Goal: Transaction & Acquisition: Purchase product/service

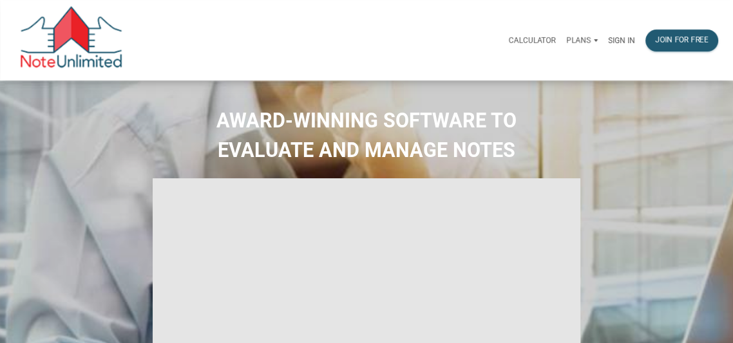
click at [618, 37] on p "Sign in" at bounding box center [621, 40] width 27 height 9
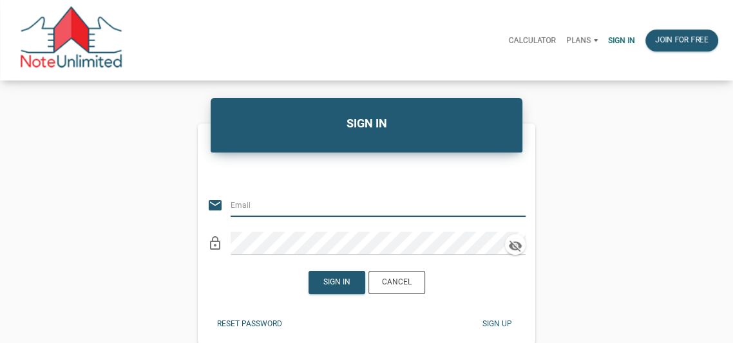
type input "luke@bringhomedenver.com"
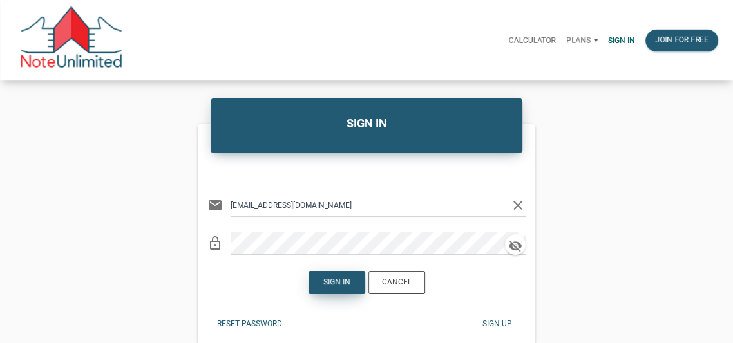
click at [341, 282] on div "Sign in" at bounding box center [336, 283] width 27 height 12
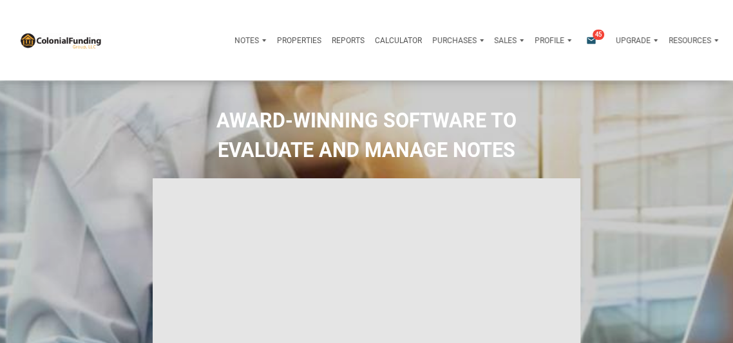
type input "Introduction to new features"
select select
click at [589, 39] on icon "email" at bounding box center [590, 40] width 15 height 10
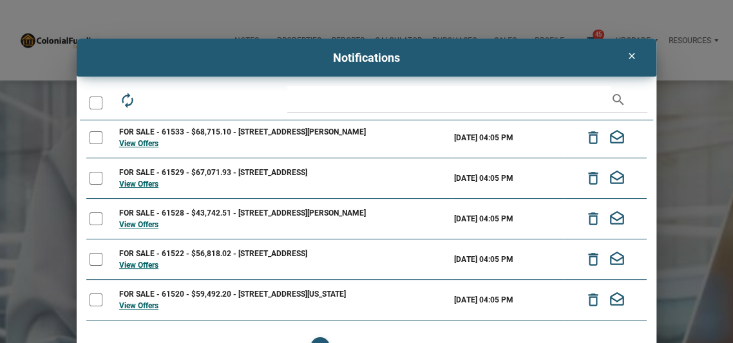
scroll to position [139, 0]
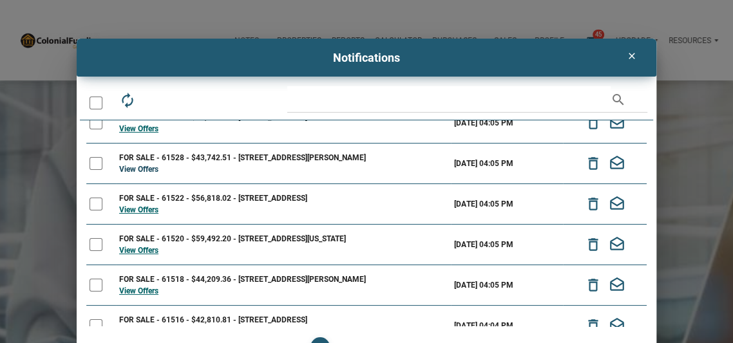
click at [138, 166] on link "View Offers" at bounding box center [138, 169] width 39 height 9
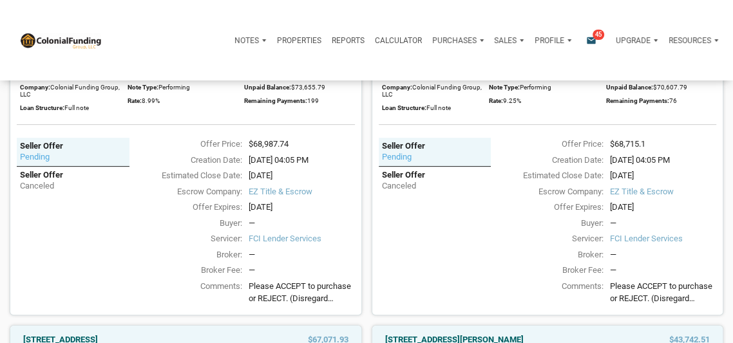
scroll to position [298, 0]
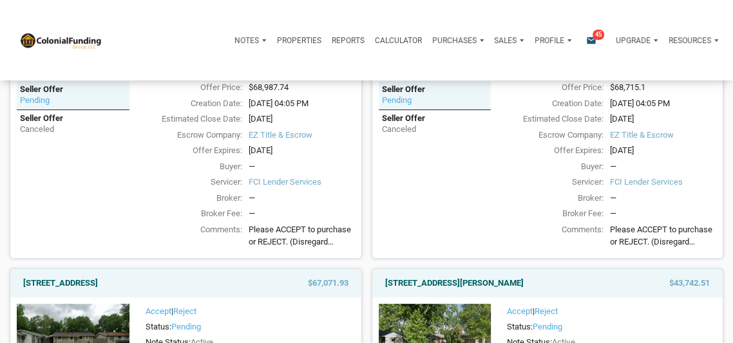
click at [308, 241] on span "Please ACCEPT to purchase or REJECT. (Disregard Status: Pending—system issue be…" at bounding box center [302, 235] width 106 height 25
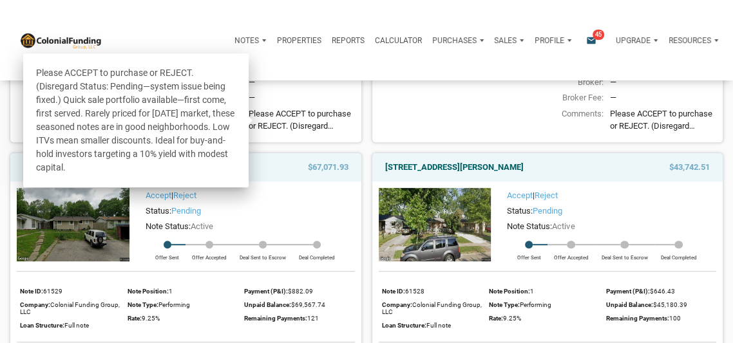
scroll to position [410, 0]
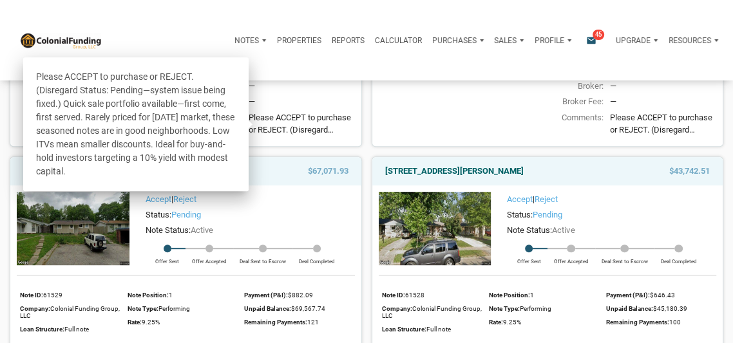
click at [348, 90] on div "—" at bounding box center [302, 86] width 106 height 13
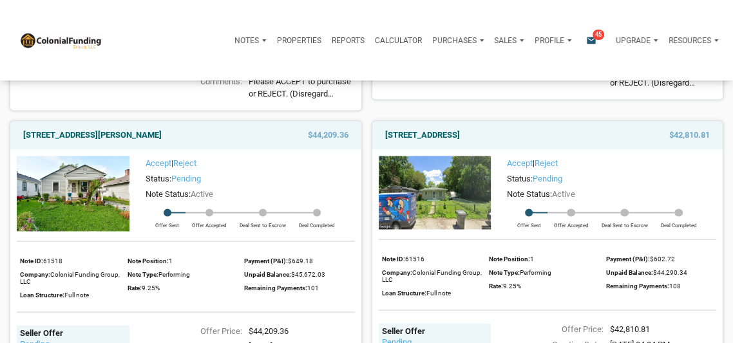
scroll to position [1238, 0]
click at [460, 138] on link "[STREET_ADDRESS]" at bounding box center [422, 134] width 75 height 15
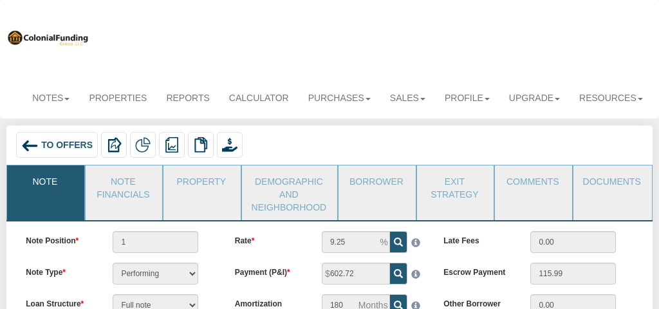
scroll to position [121, 0]
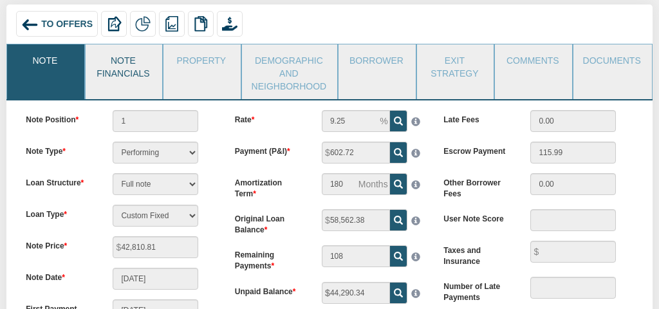
click at [128, 63] on link "Note Financials" at bounding box center [123, 65] width 75 height 42
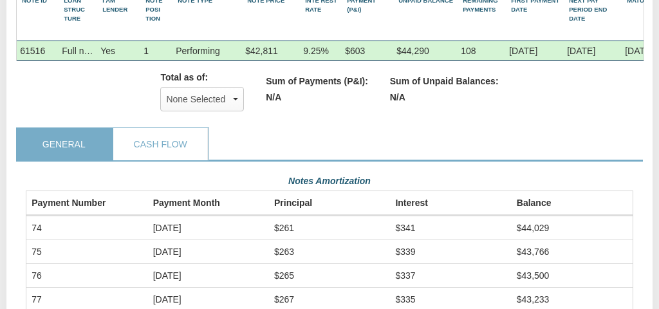
scroll to position [241, 0]
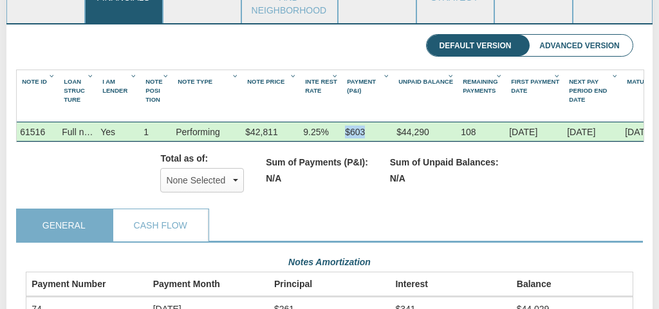
drag, startPoint x: 367, startPoint y: 129, endPoint x: 346, endPoint y: 129, distance: 20.6
click at [346, 129] on div "$603" at bounding box center [368, 131] width 52 height 19
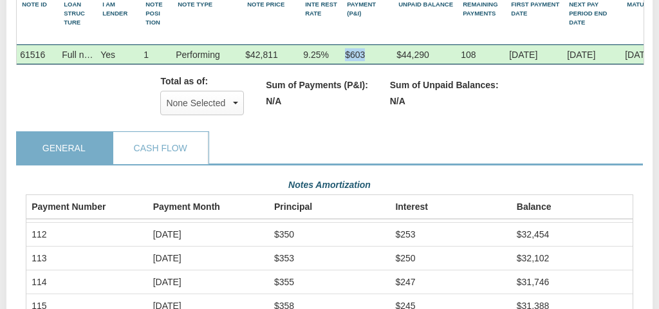
scroll to position [977, 0]
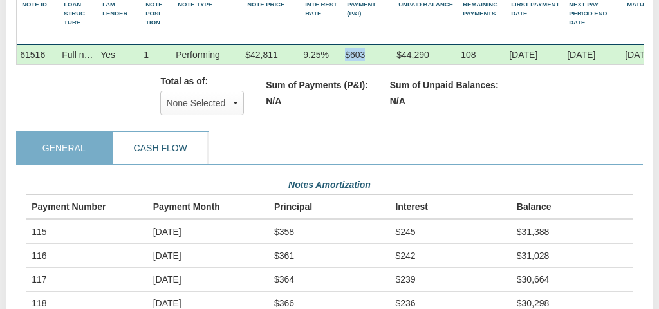
click at [163, 147] on link "Cash Flow" at bounding box center [160, 148] width 94 height 32
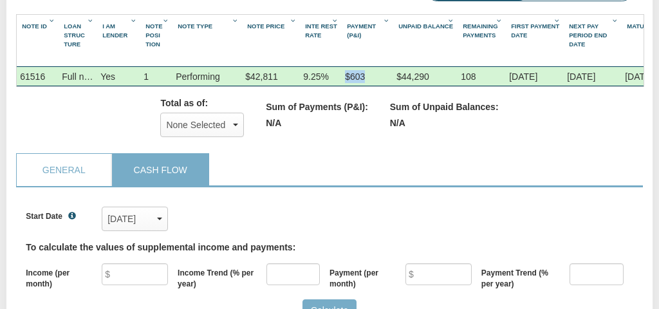
scroll to position [417, 0]
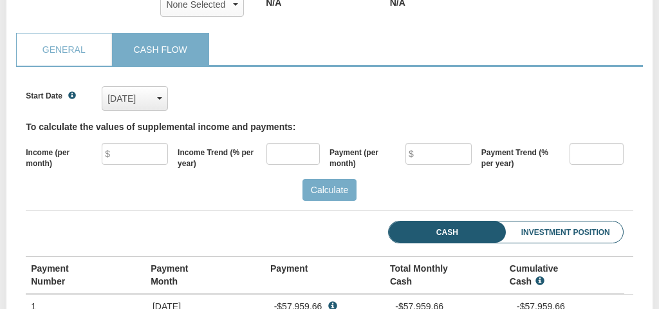
click at [142, 102] on div "[DATE]" at bounding box center [135, 98] width 55 height 19
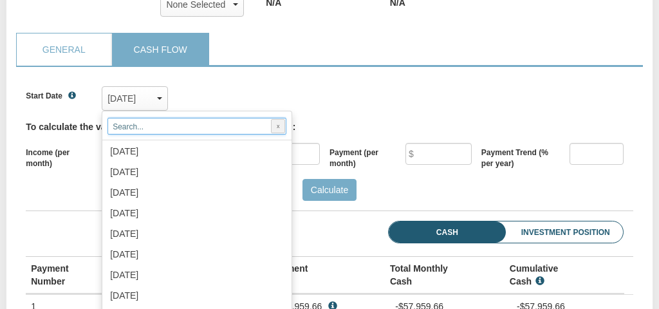
scroll to position [1405, 0]
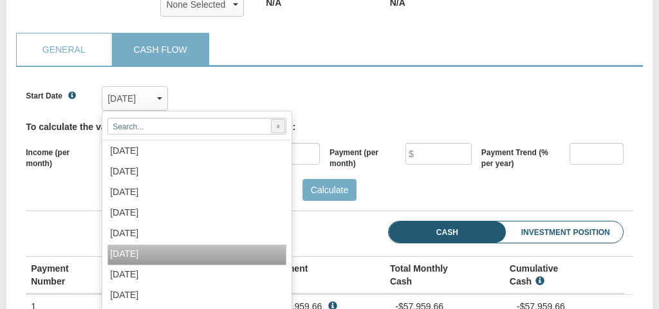
click at [138, 258] on span "Sep, 2025" at bounding box center [124, 254] width 28 height 10
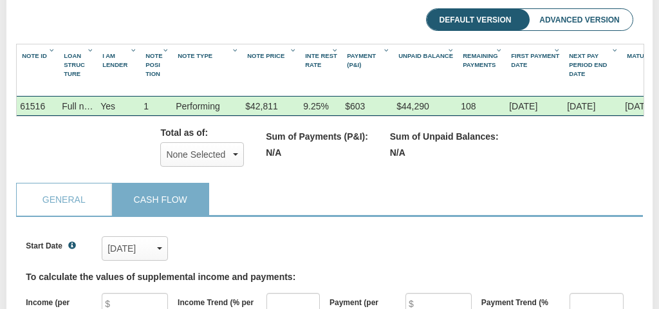
scroll to position [0, 0]
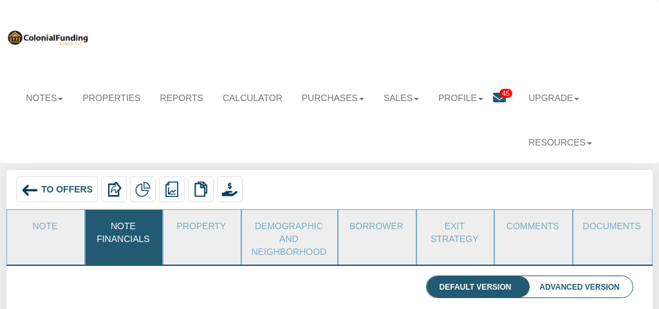
click at [53, 190] on span "To Offers" at bounding box center [67, 189] width 52 height 10
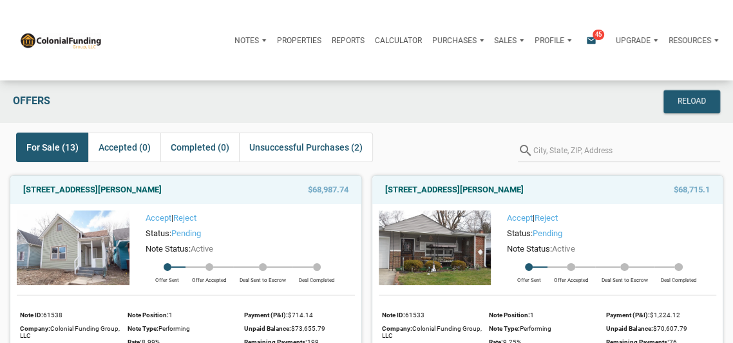
click at [247, 39] on p "Notes" at bounding box center [246, 40] width 24 height 9
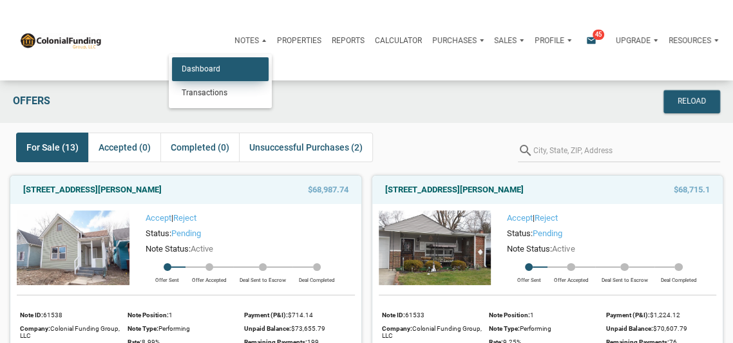
click at [196, 68] on link "Dashboard" at bounding box center [220, 69] width 97 height 24
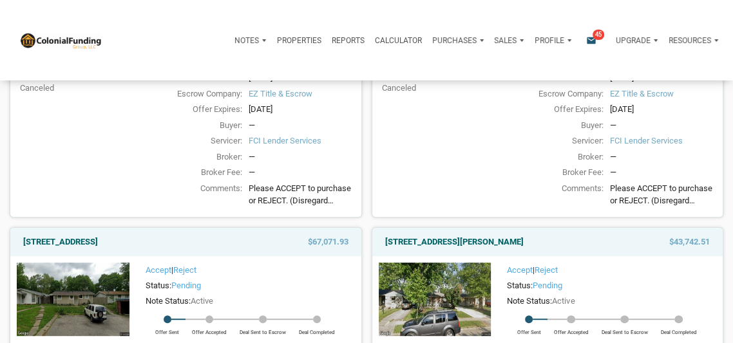
scroll to position [422, 0]
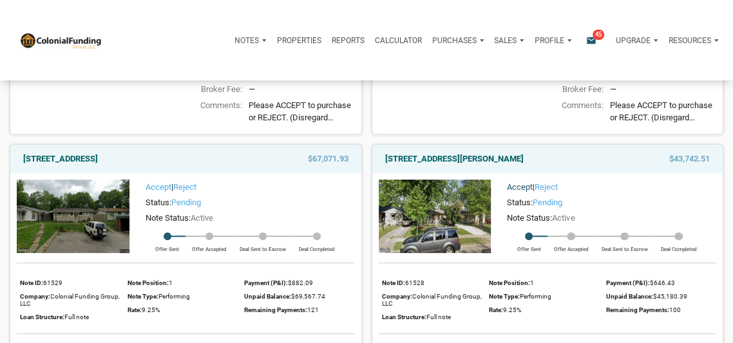
click at [520, 187] on link "Accept" at bounding box center [520, 187] width 26 height 10
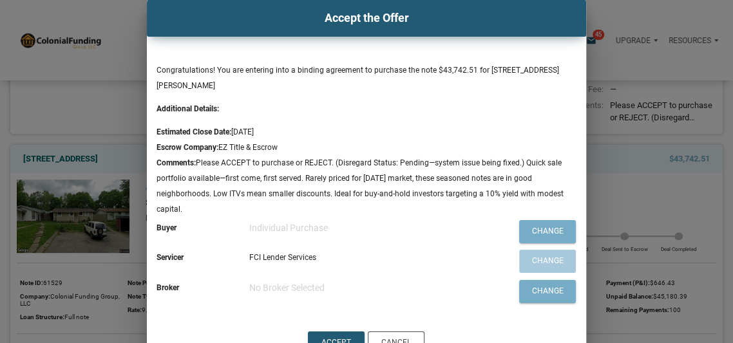
scroll to position [59, 0]
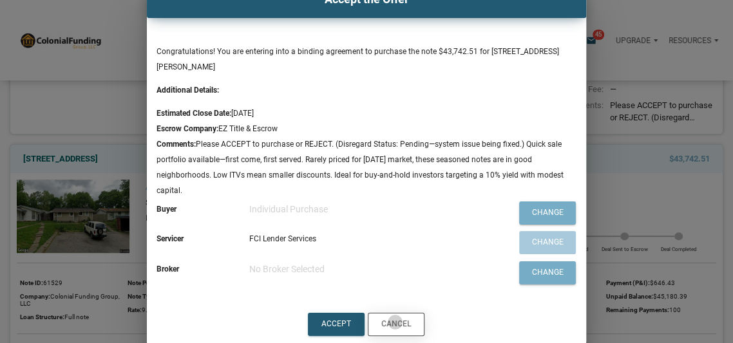
click at [393, 321] on div "Cancel" at bounding box center [396, 325] width 30 height 12
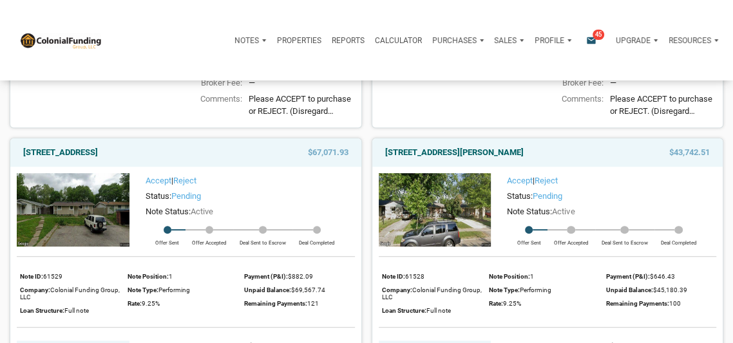
scroll to position [426, 0]
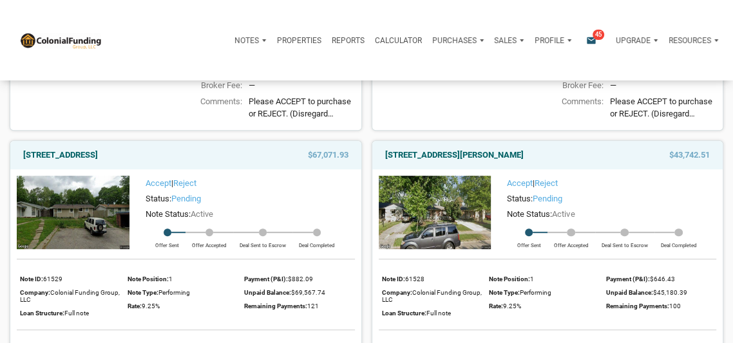
click at [444, 198] on img at bounding box center [435, 212] width 113 height 73
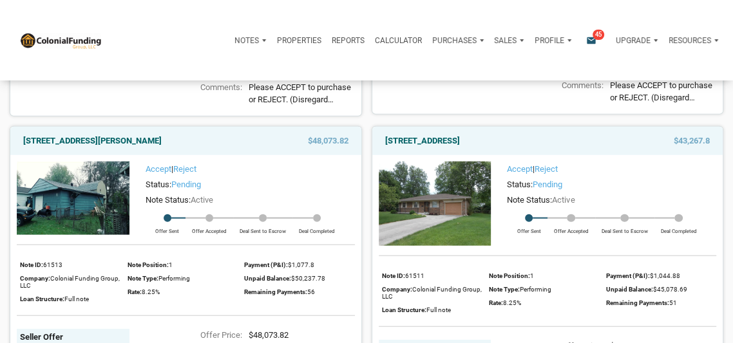
scroll to position [2017, 0]
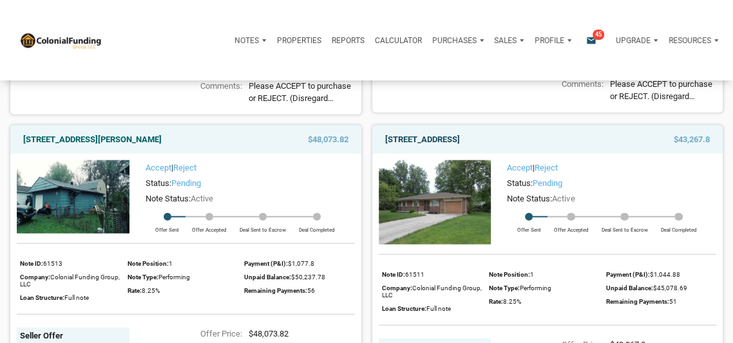
click at [460, 142] on link "10231 Greenbrook Ct, Indianapolis, IN, 46229" at bounding box center [422, 139] width 75 height 15
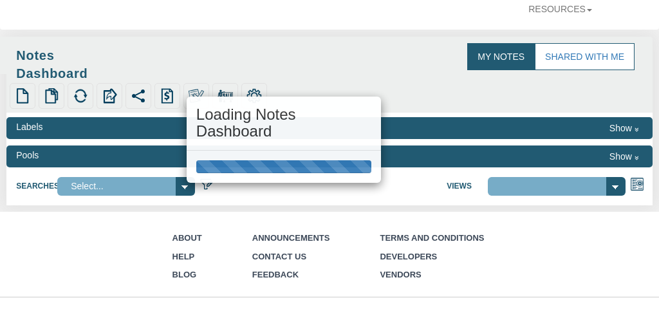
scroll to position [166, 0]
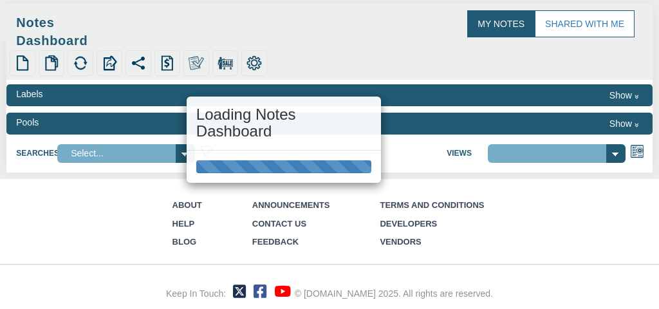
select select "316"
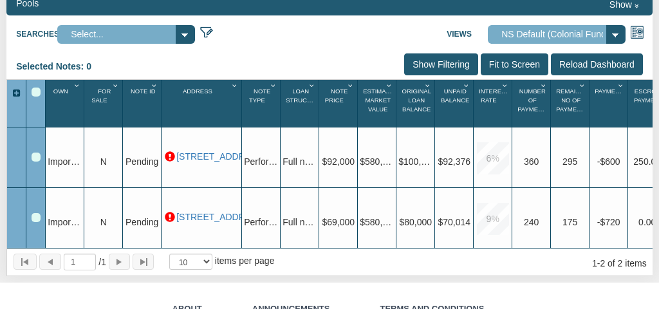
scroll to position [312, 0]
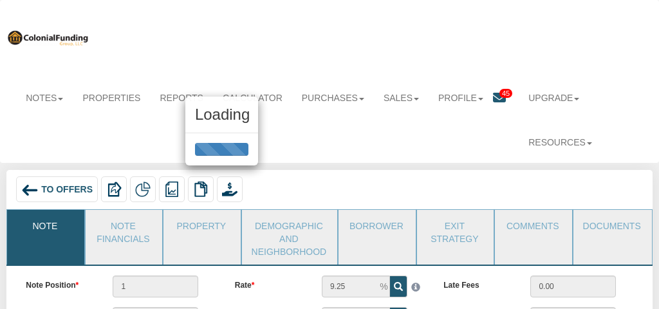
scroll to position [79, 0]
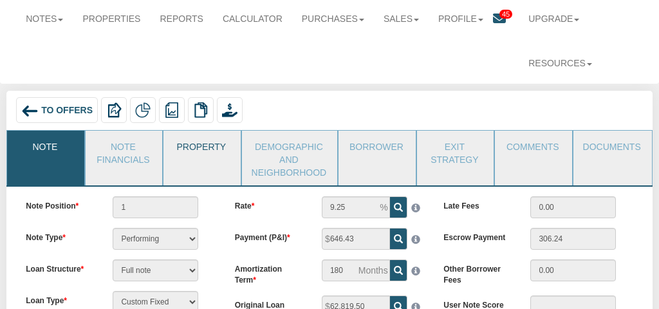
click at [202, 146] on link "Property" at bounding box center [201, 147] width 75 height 32
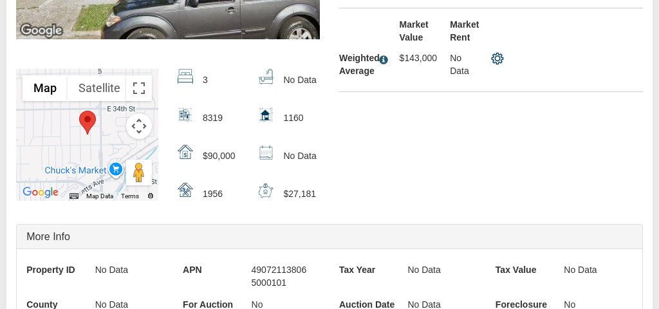
scroll to position [511, 0]
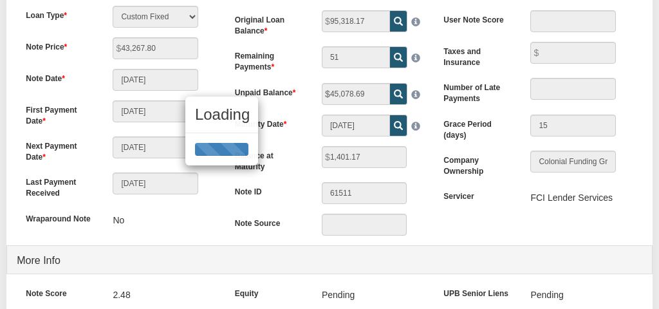
scroll to position [158, 0]
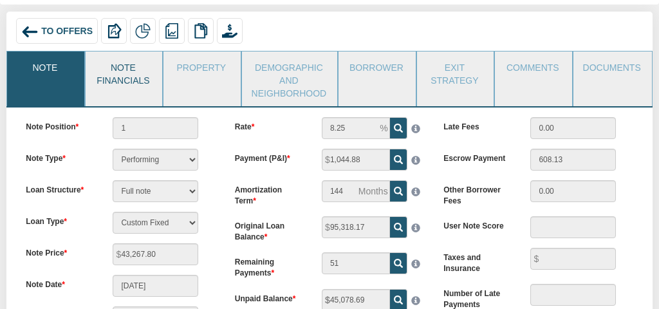
click at [115, 77] on link "Note Financials" at bounding box center [123, 73] width 75 height 42
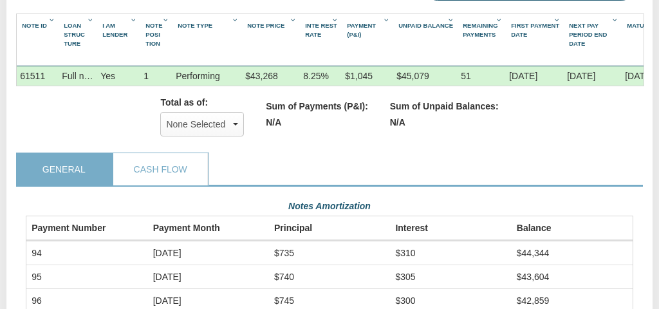
scroll to position [299, 0]
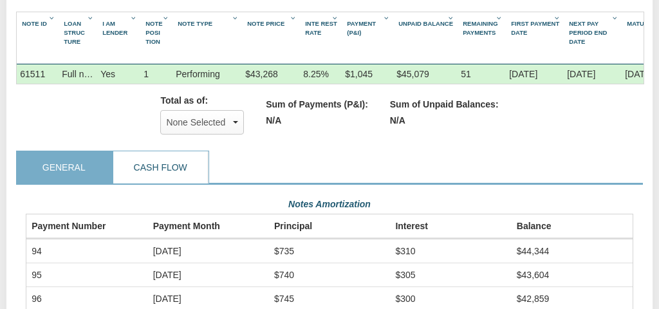
click at [167, 169] on link "Cash Flow" at bounding box center [160, 167] width 94 height 32
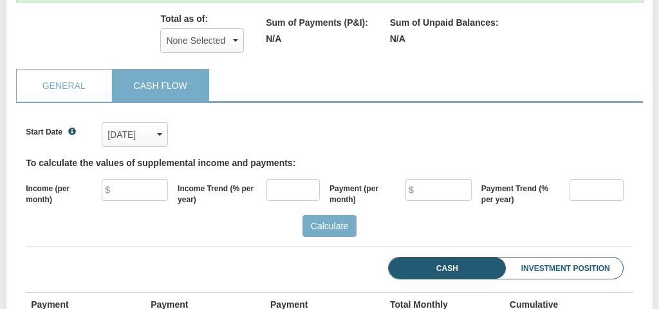
scroll to position [382, 0]
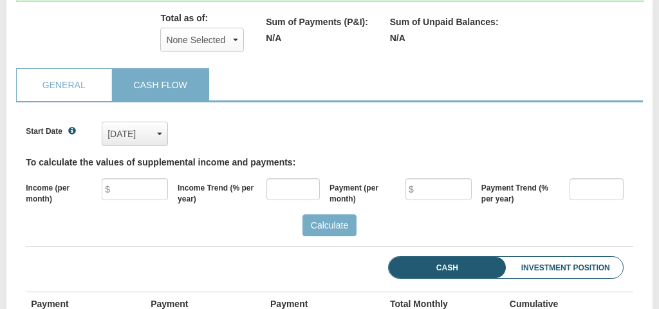
click at [137, 133] on div "Dec, 2017" at bounding box center [135, 133] width 55 height 19
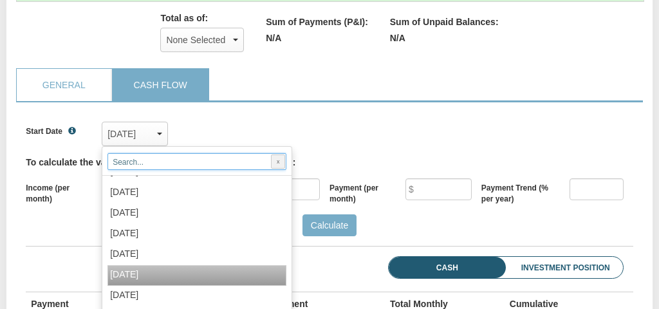
scroll to position [1846, 0]
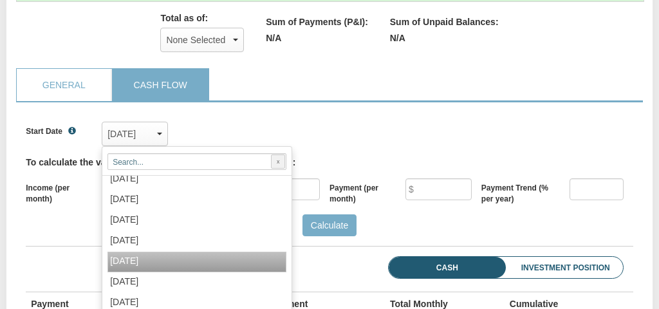
click at [138, 266] on span "Sep, 2025" at bounding box center [124, 261] width 28 height 10
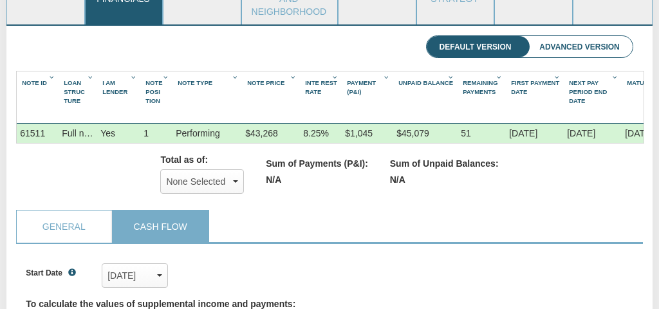
scroll to position [0, 0]
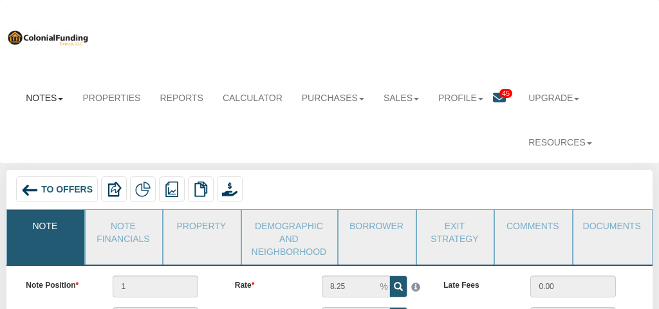
click at [41, 98] on link "Notes" at bounding box center [44, 98] width 57 height 28
click at [20, 124] on link "Dashboard" at bounding box center [21, 124] width 102 height 17
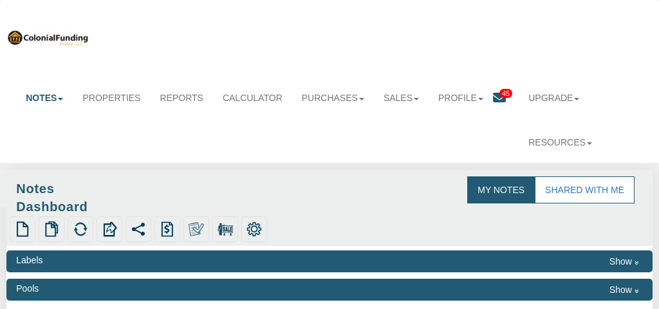
click at [498, 96] on icon at bounding box center [499, 97] width 13 height 13
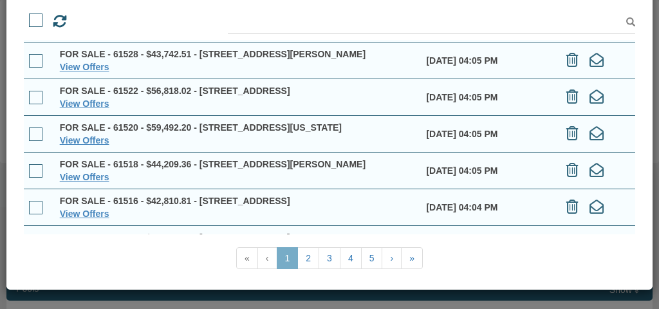
scroll to position [223, 0]
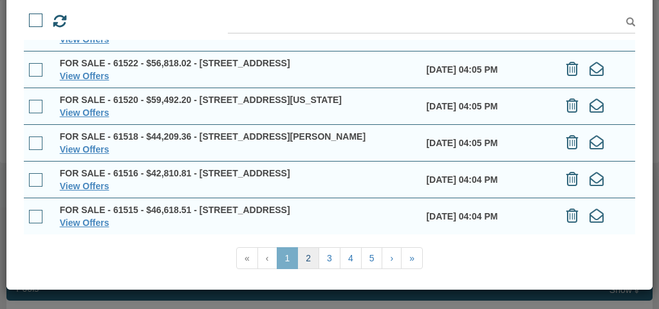
click at [310, 256] on link "2" at bounding box center [309, 258] width 22 height 22
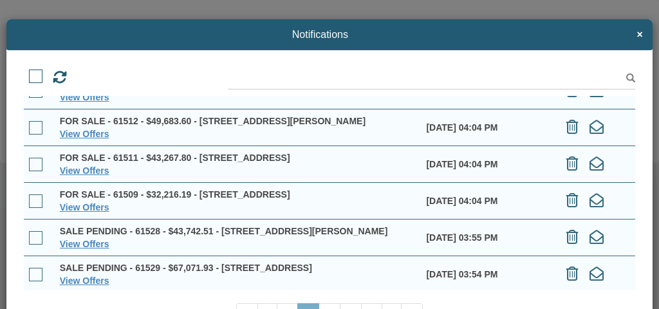
scroll to position [69, 0]
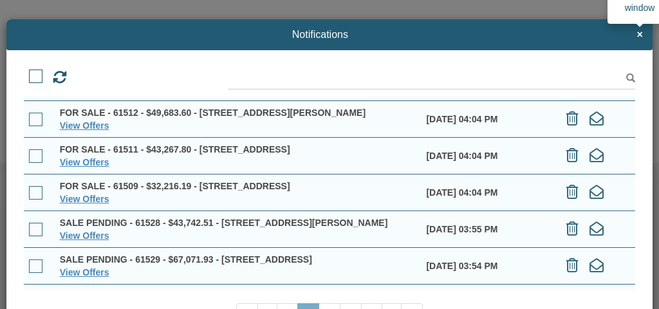
click at [641, 34] on span "×" at bounding box center [640, 35] width 6 height 12
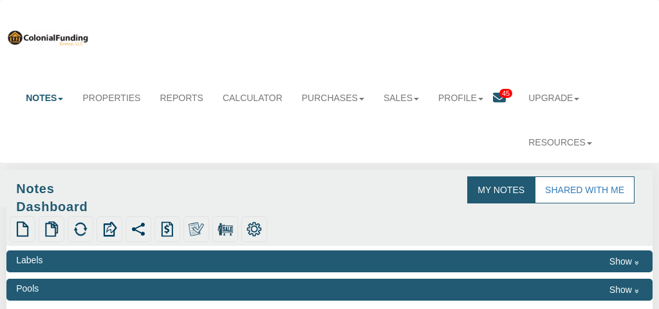
click at [499, 95] on icon at bounding box center [499, 97] width 13 height 13
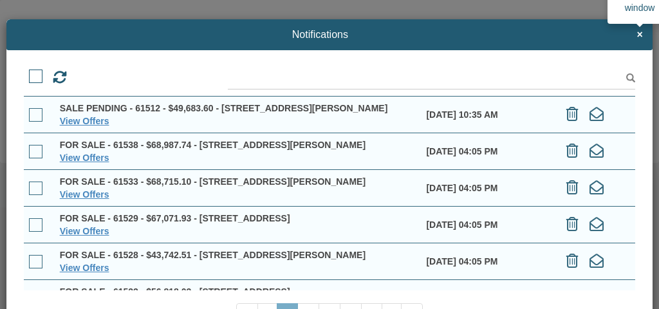
click at [640, 35] on span "×" at bounding box center [640, 35] width 6 height 12
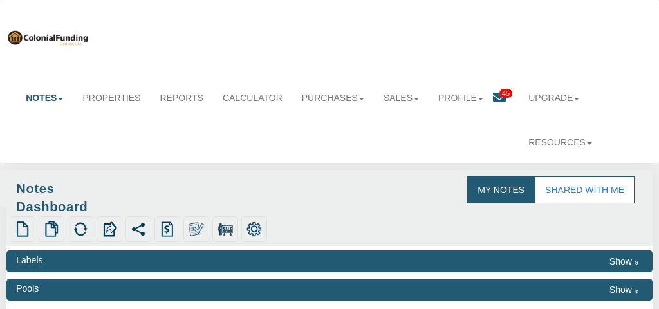
click at [44, 97] on link "Notes" at bounding box center [44, 98] width 57 height 28
click at [390, 96] on link "Sales" at bounding box center [401, 98] width 55 height 28
click at [336, 99] on link "Purchases" at bounding box center [333, 98] width 82 height 28
click at [449, 100] on link "Profile" at bounding box center [461, 98] width 64 height 28
click at [499, 96] on icon at bounding box center [499, 97] width 13 height 13
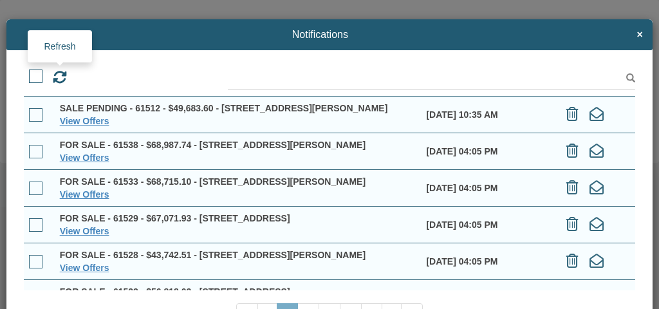
click at [55, 75] on icon at bounding box center [60, 77] width 14 height 14
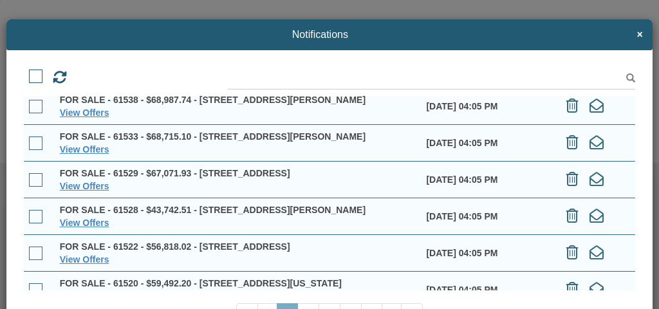
scroll to position [0, 0]
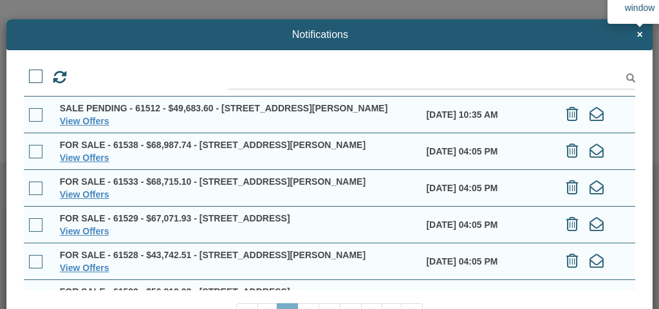
click at [641, 38] on span "×" at bounding box center [640, 35] width 6 height 12
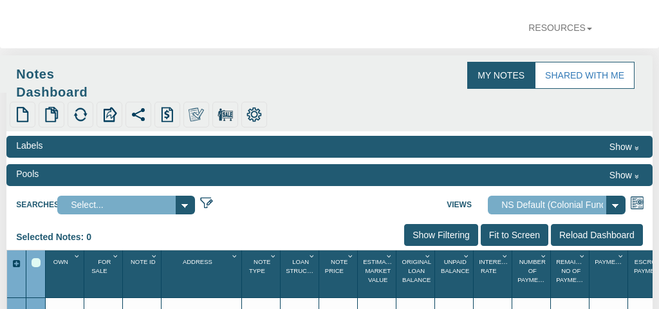
scroll to position [116, 0]
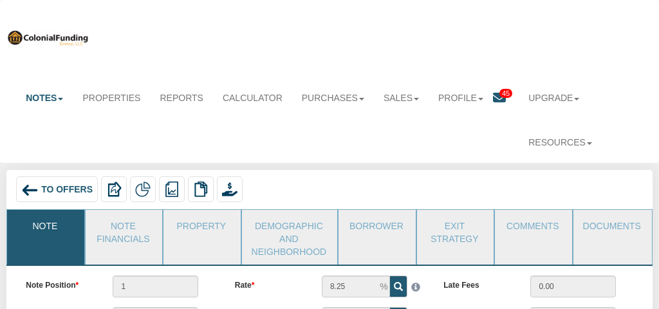
click at [67, 187] on span "To Offers" at bounding box center [67, 189] width 52 height 10
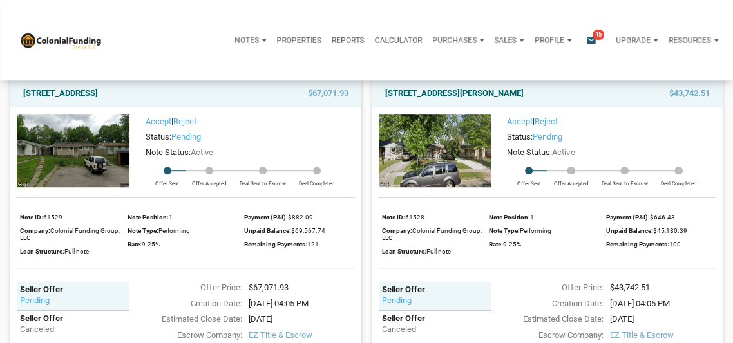
scroll to position [468, 0]
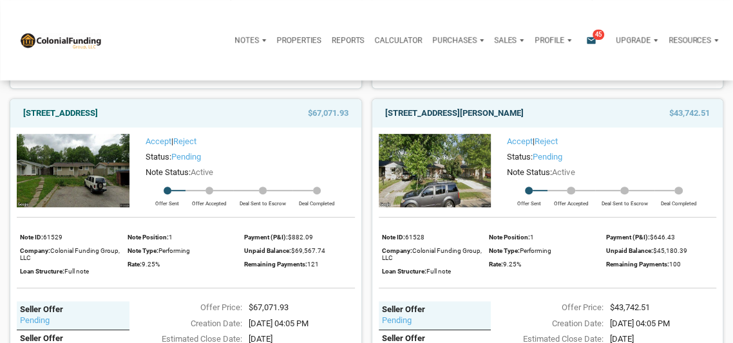
click at [524, 117] on link "[STREET_ADDRESS][PERSON_NAME]" at bounding box center [454, 113] width 138 height 15
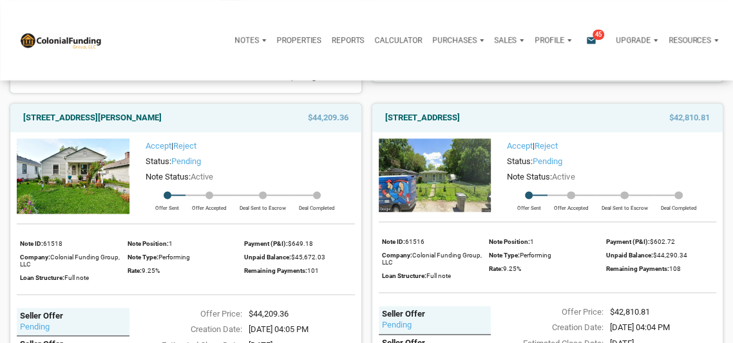
scroll to position [1256, 0]
click at [83, 176] on img at bounding box center [73, 175] width 113 height 75
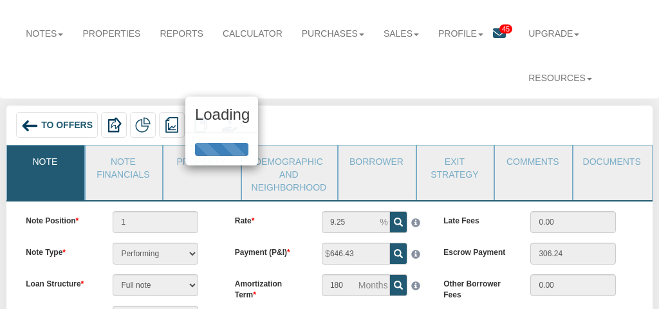
scroll to position [92, 0]
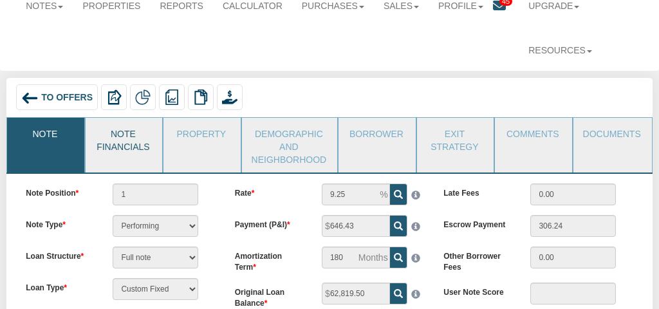
click at [124, 139] on link "Note Financials" at bounding box center [123, 139] width 75 height 42
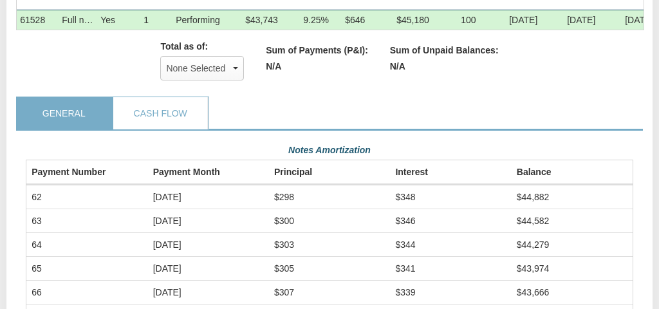
scroll to position [238, 0]
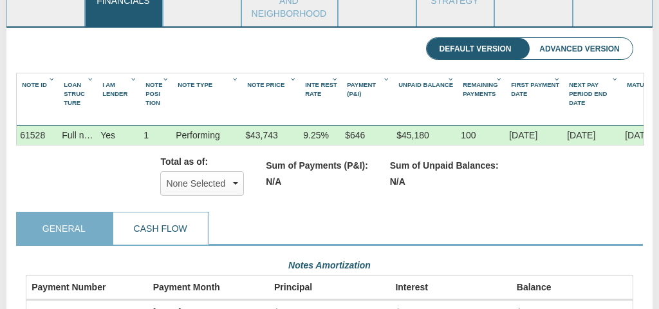
click at [161, 227] on link "Cash Flow" at bounding box center [160, 229] width 94 height 32
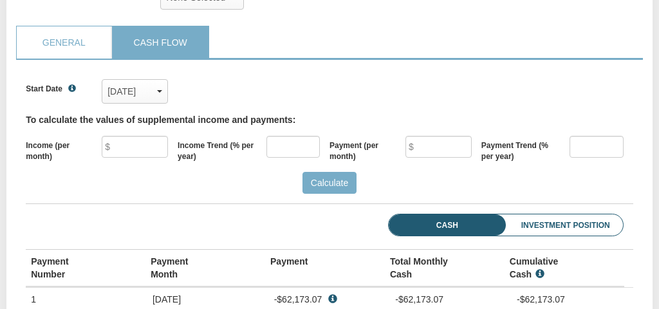
scroll to position [390, 0]
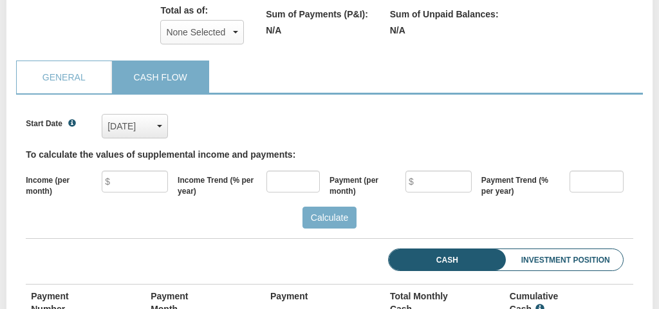
click at [140, 123] on div "Aug, 2020" at bounding box center [135, 126] width 55 height 19
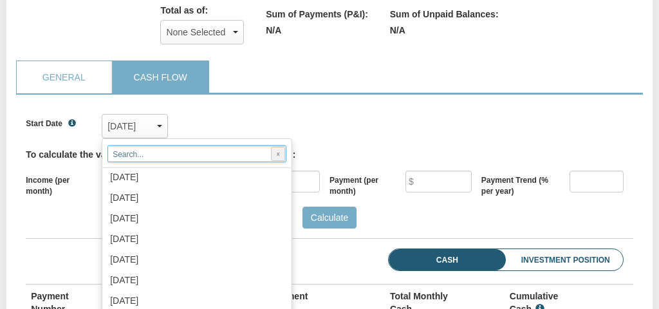
scroll to position [1271, 0]
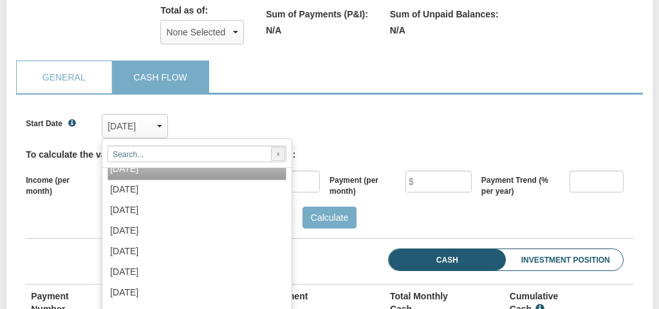
click at [185, 178] on div "[DATE]" at bounding box center [197, 170] width 179 height 21
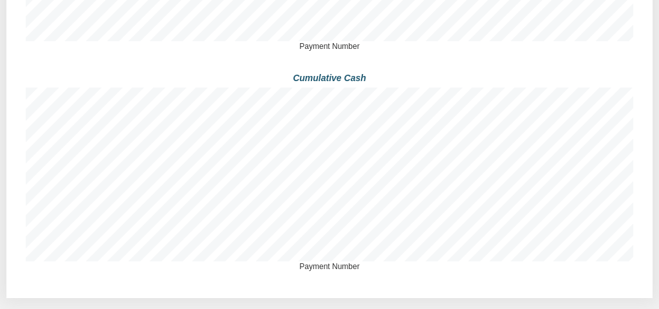
scroll to position [1142, 0]
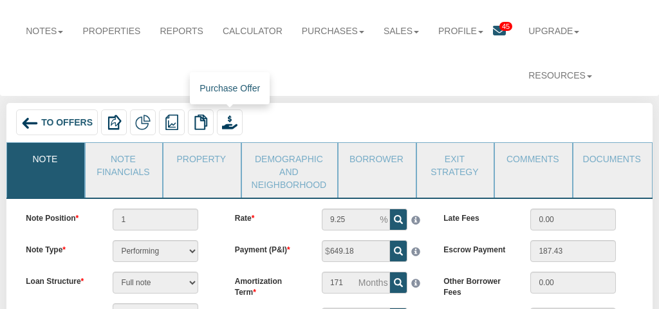
scroll to position [82, 0]
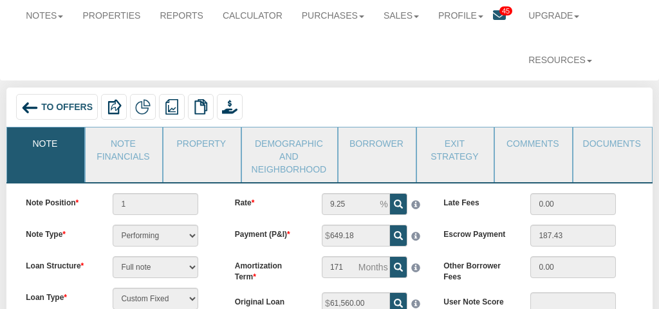
click at [77, 108] on span "To Offers" at bounding box center [67, 107] width 52 height 10
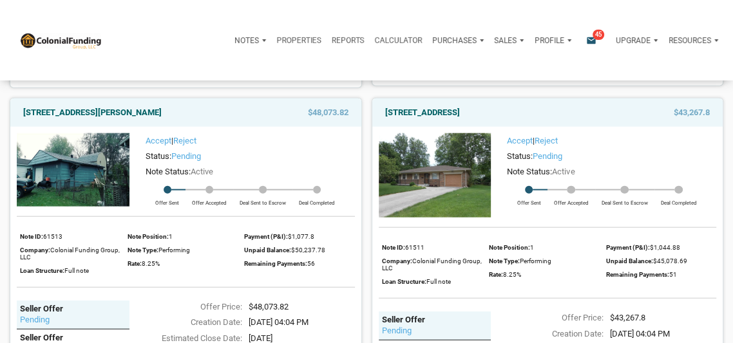
scroll to position [2048, 0]
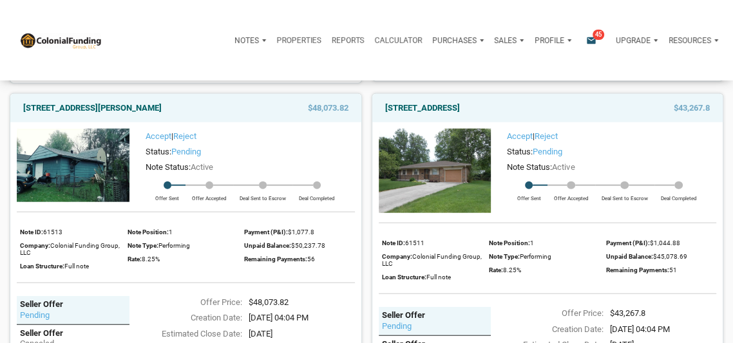
click at [442, 155] on img at bounding box center [435, 171] width 113 height 84
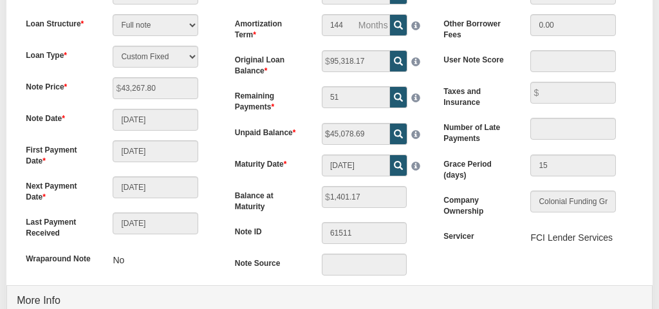
scroll to position [64, 0]
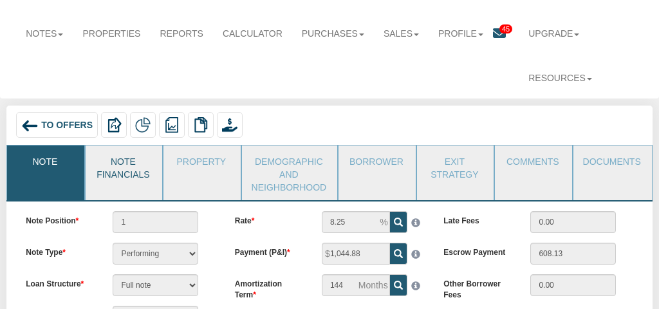
click at [122, 171] on link "Note Financials" at bounding box center [123, 167] width 75 height 42
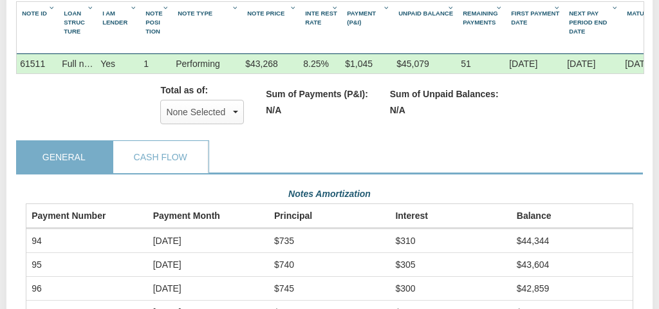
scroll to position [408, 0]
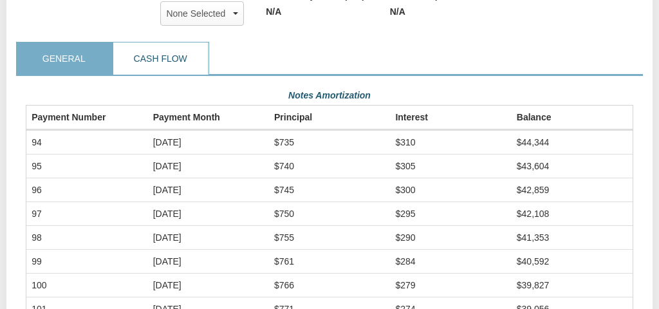
click at [161, 53] on link "Cash Flow" at bounding box center [160, 59] width 94 height 32
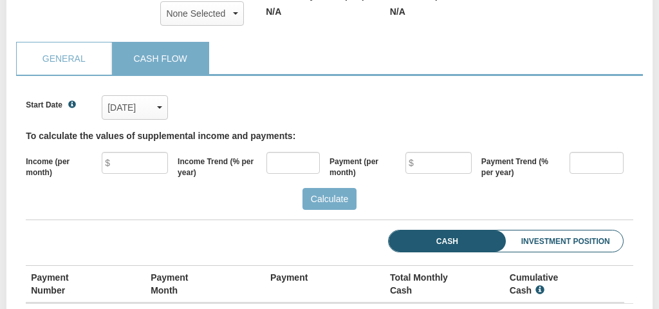
scroll to position [174, 607]
click at [150, 106] on div "[DATE]" at bounding box center [135, 107] width 55 height 19
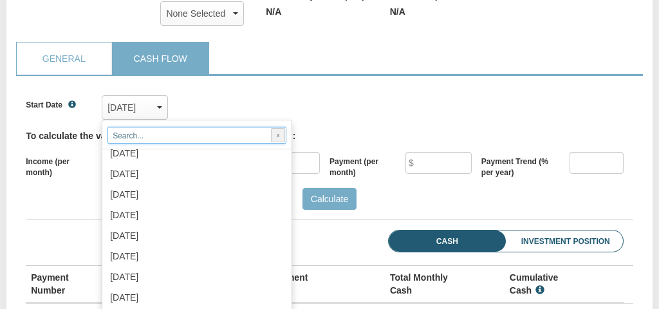
scroll to position [1848, 0]
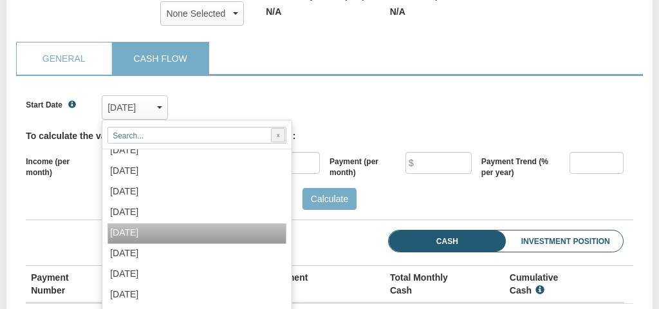
click at [158, 238] on label "[DATE]" at bounding box center [134, 232] width 48 height 10
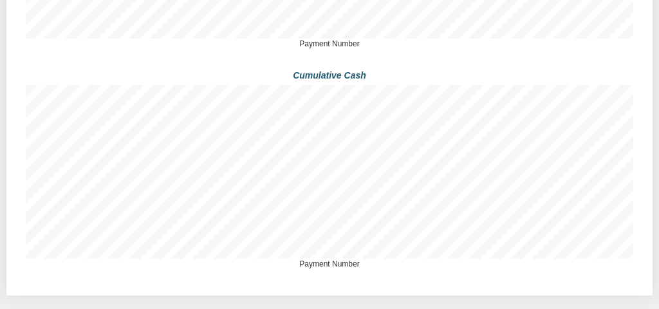
scroll to position [1113, 0]
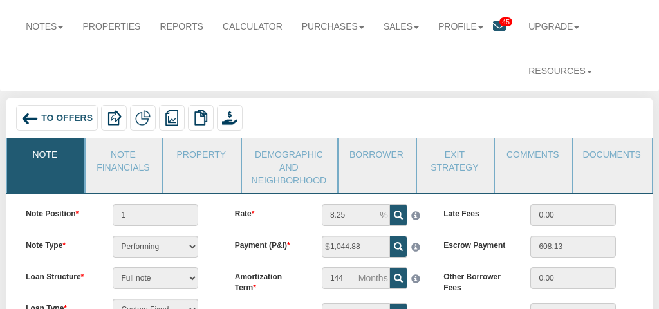
scroll to position [70, 0]
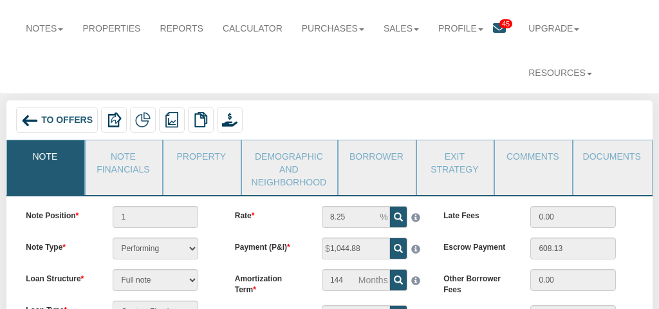
click at [57, 122] on span "To Offers" at bounding box center [67, 120] width 52 height 10
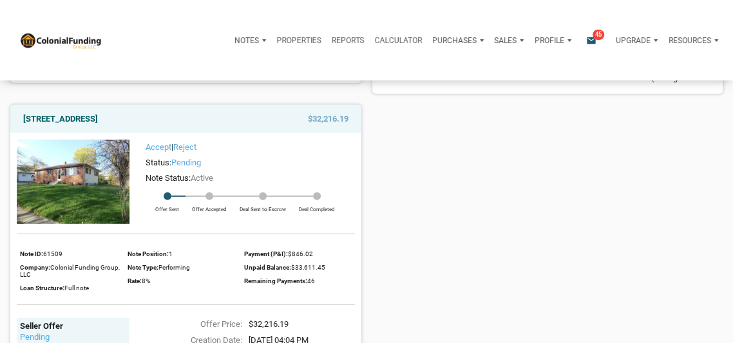
scroll to position [2436, 0]
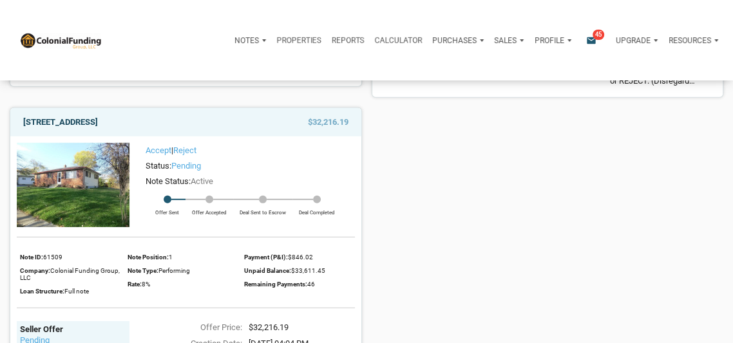
click at [86, 123] on link "[STREET_ADDRESS]" at bounding box center [60, 122] width 75 height 15
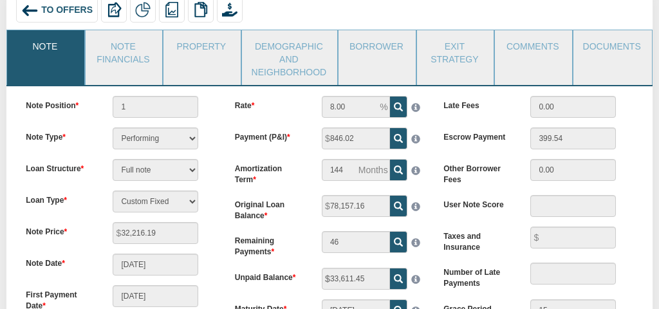
scroll to position [169, 0]
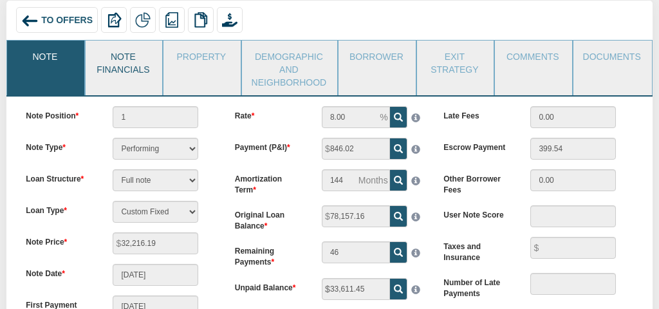
click at [121, 64] on link "Note Financials" at bounding box center [123, 62] width 75 height 42
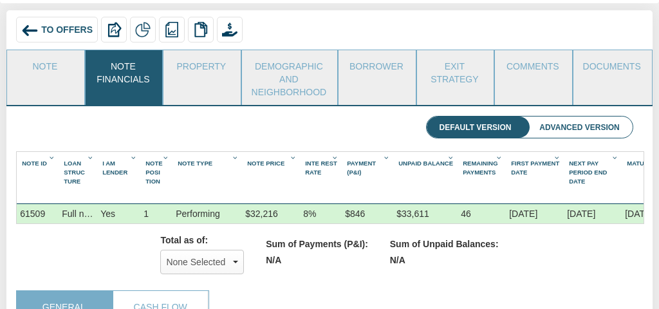
scroll to position [160, 0]
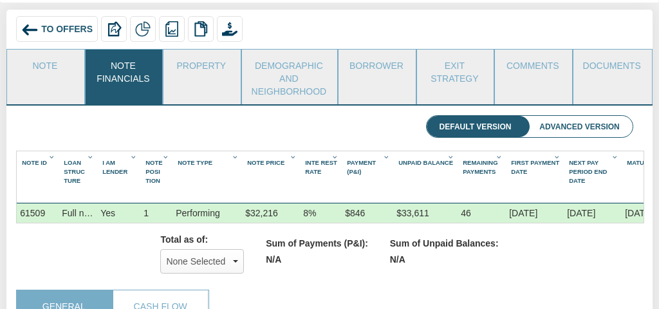
click at [50, 29] on span "To Offers" at bounding box center [67, 29] width 52 height 10
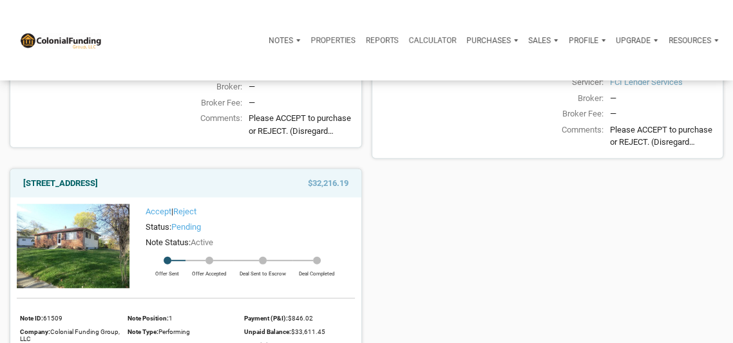
scroll to position [2403, 0]
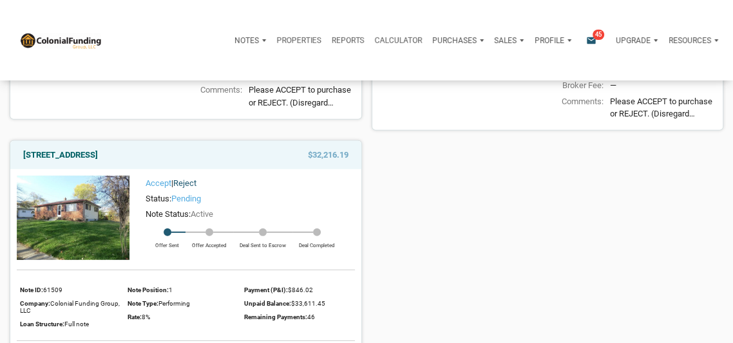
click at [182, 187] on link "Reject" at bounding box center [184, 183] width 23 height 10
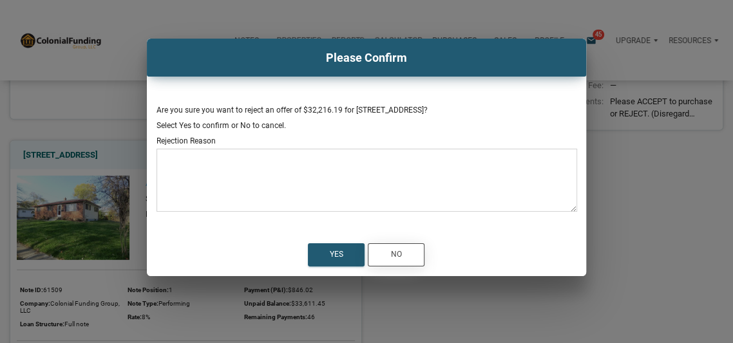
click at [405, 257] on div "No" at bounding box center [395, 255] width 55 height 22
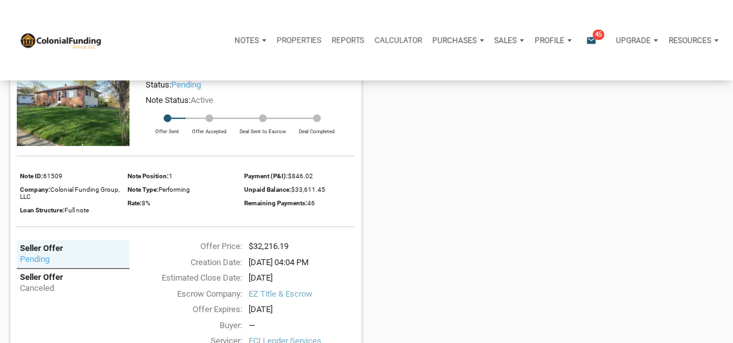
scroll to position [2447, 0]
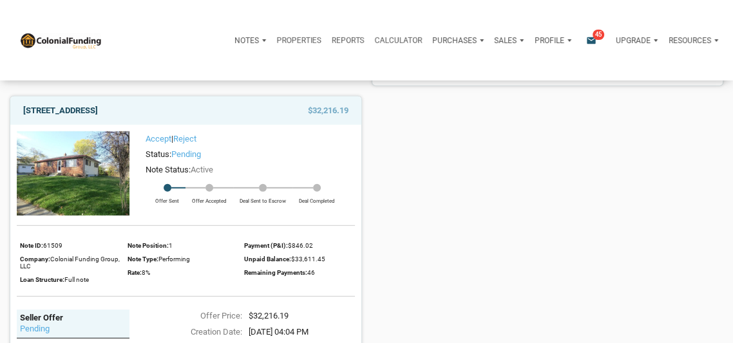
click at [98, 113] on link "[STREET_ADDRESS]" at bounding box center [60, 110] width 75 height 15
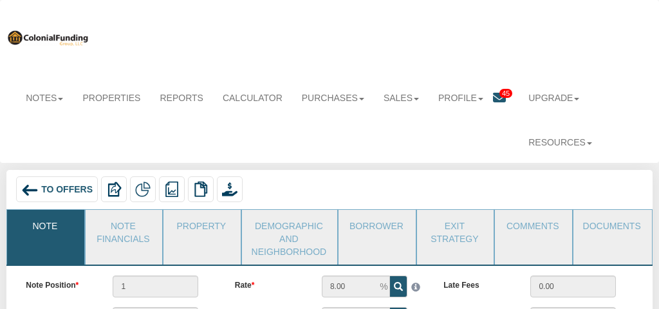
scroll to position [65, 0]
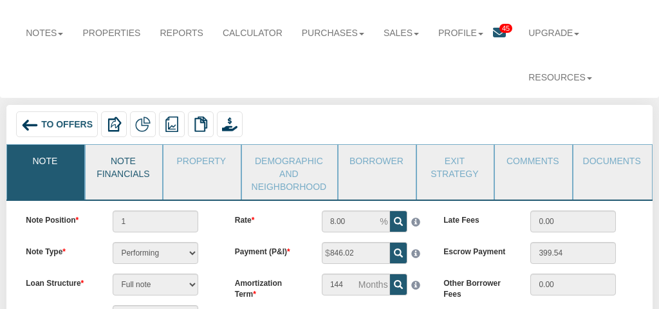
click at [138, 167] on link "Note Financials" at bounding box center [123, 166] width 75 height 42
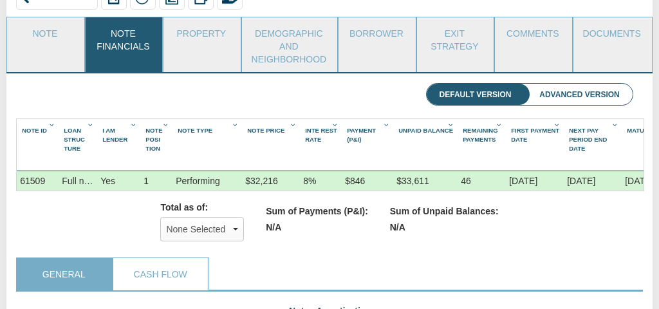
scroll to position [317, 0]
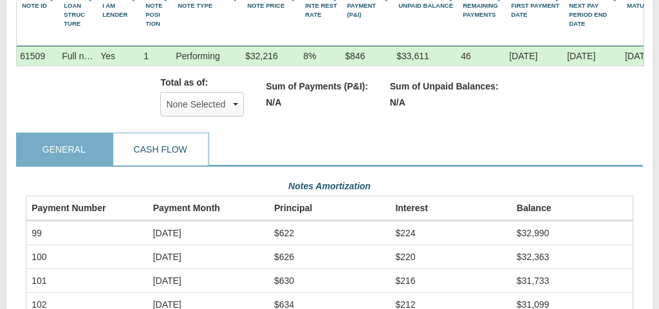
click at [154, 155] on link "Cash Flow" at bounding box center [160, 149] width 94 height 32
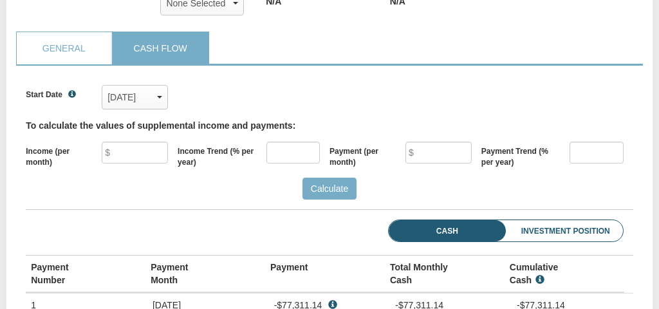
scroll to position [423, 0]
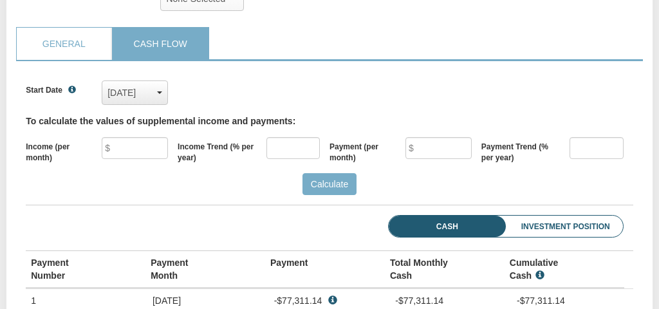
click at [129, 96] on div "Jul, 2017" at bounding box center [135, 92] width 55 height 19
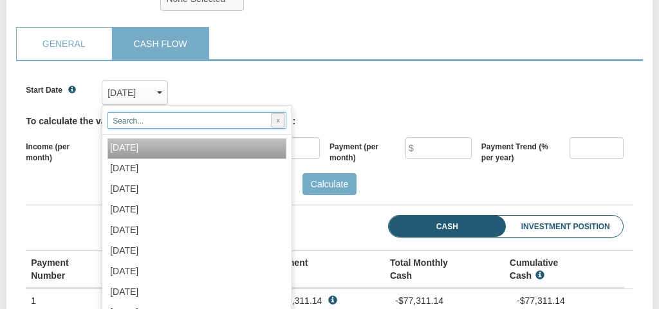
scroll to position [1938, 0]
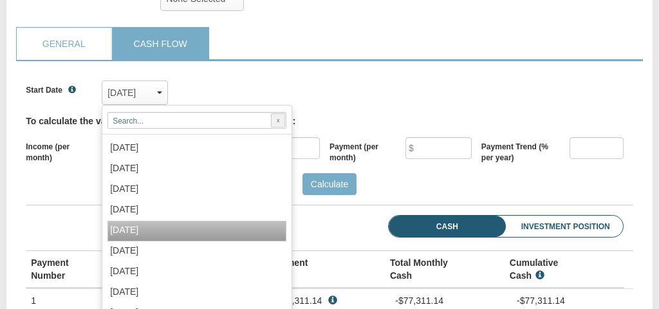
click at [155, 232] on label "Sep, 2025" at bounding box center [134, 230] width 48 height 10
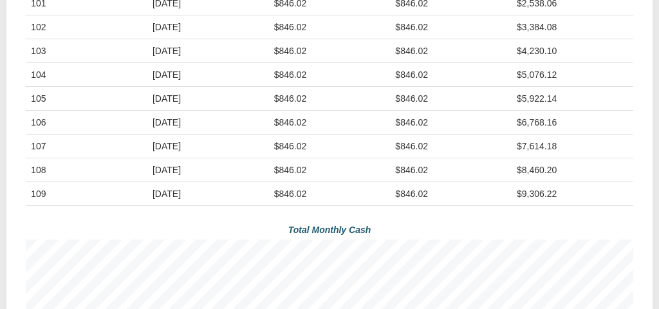
scroll to position [0, 0]
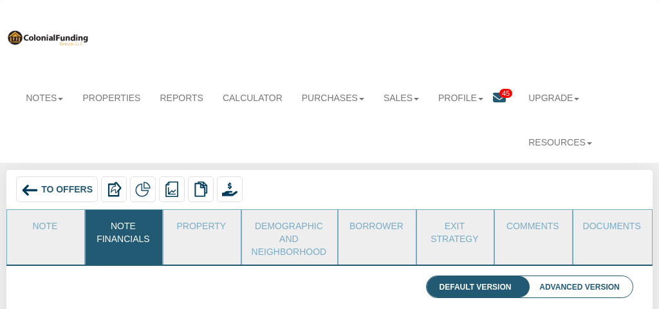
click at [64, 193] on span "To Offers" at bounding box center [67, 189] width 52 height 10
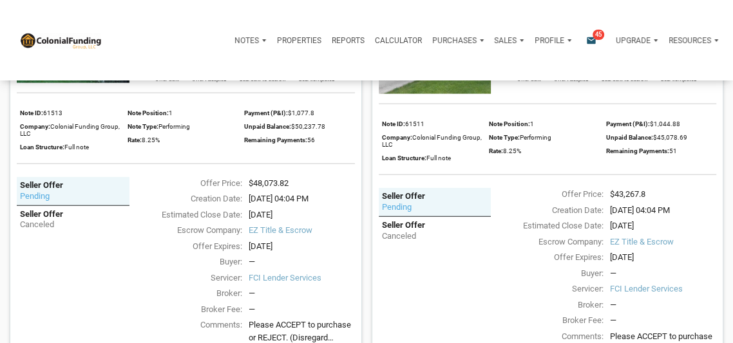
scroll to position [2053, 0]
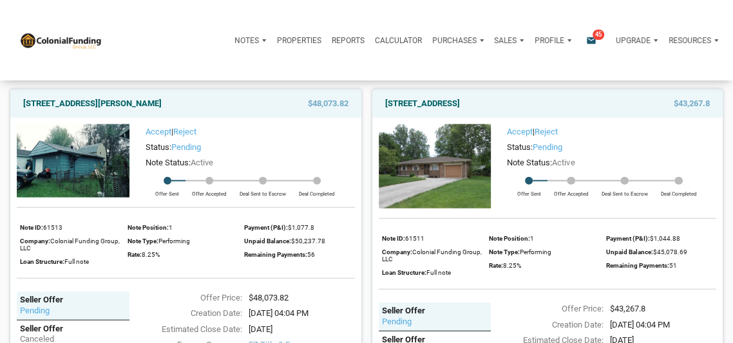
click at [449, 173] on img at bounding box center [435, 166] width 113 height 84
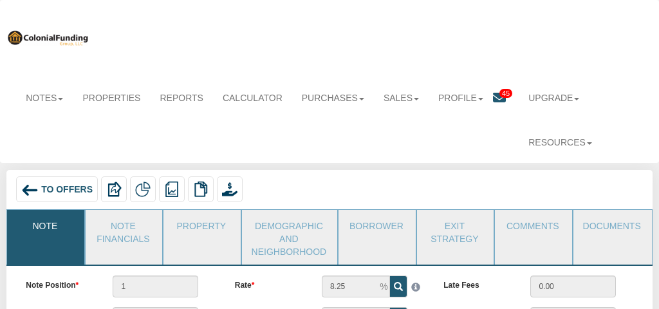
click at [65, 191] on span "To Offers" at bounding box center [67, 189] width 52 height 10
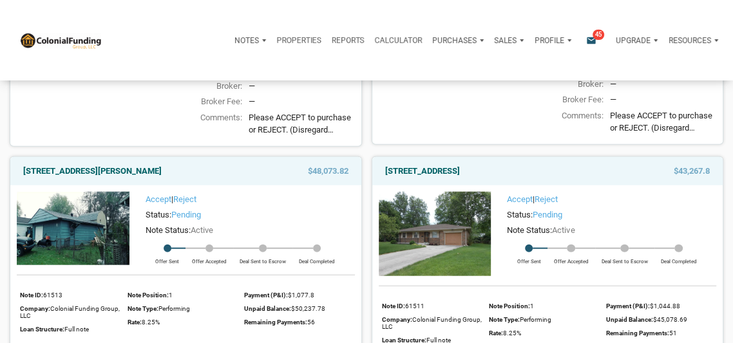
scroll to position [1987, 0]
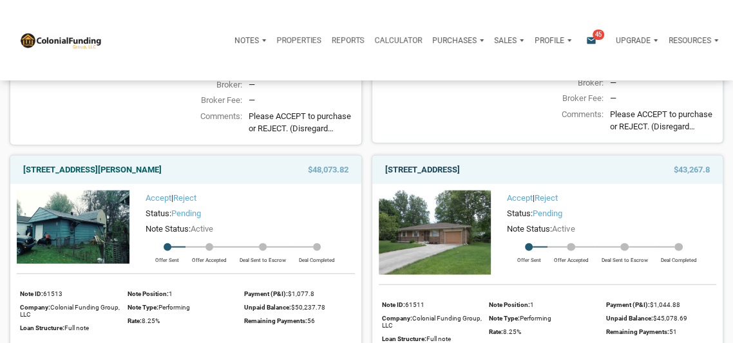
click at [455, 171] on link "[STREET_ADDRESS]" at bounding box center [422, 169] width 75 height 15
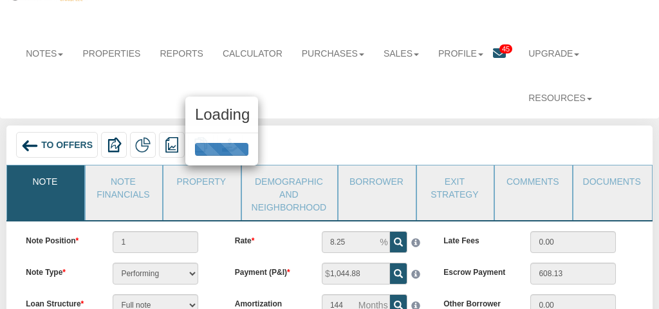
scroll to position [47, 0]
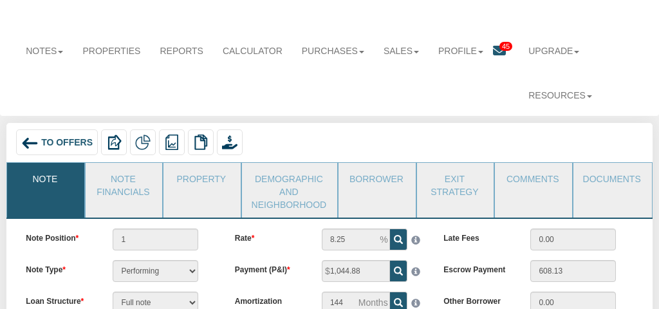
click at [57, 144] on span "To Offers" at bounding box center [67, 142] width 52 height 10
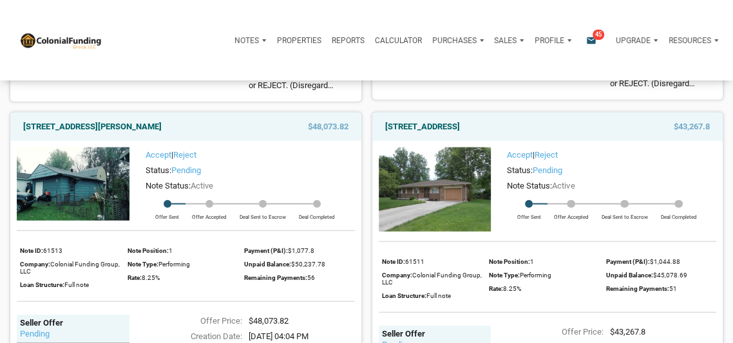
scroll to position [2039, 0]
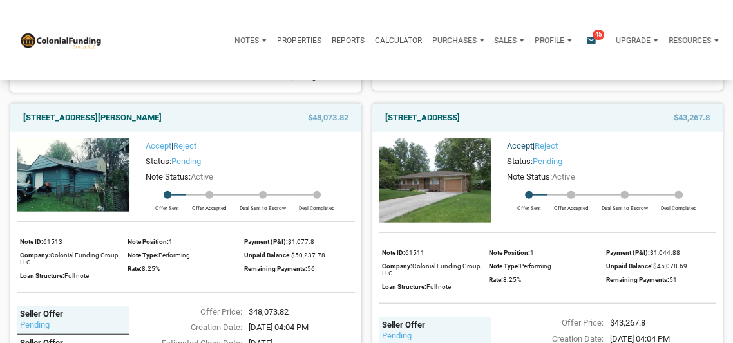
click at [519, 147] on link "Accept" at bounding box center [520, 146] width 26 height 10
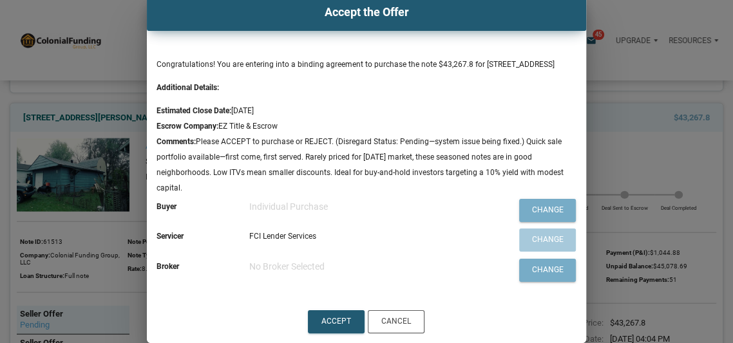
scroll to position [59, 0]
click at [334, 322] on div "Accept" at bounding box center [336, 322] width 30 height 12
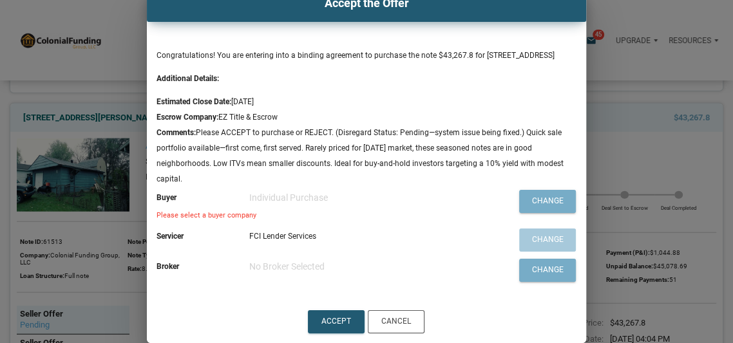
click at [275, 205] on div "Individual Purchase" at bounding box center [369, 197] width 241 height 15
click at [545, 207] on div "Change" at bounding box center [548, 202] width 32 height 12
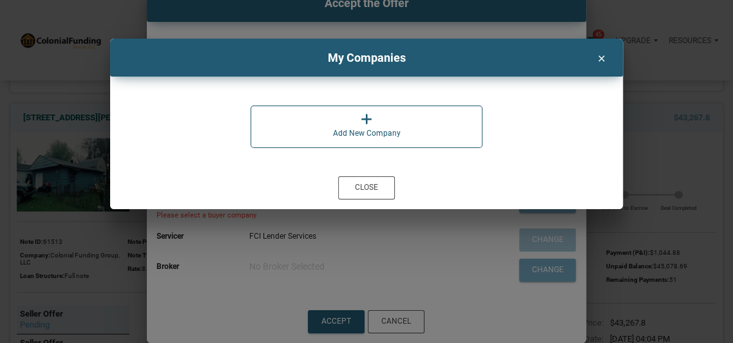
click at [365, 122] on icon at bounding box center [367, 119] width 12 height 13
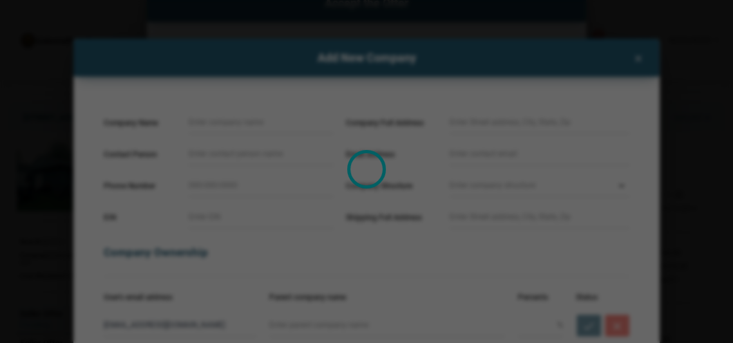
select select
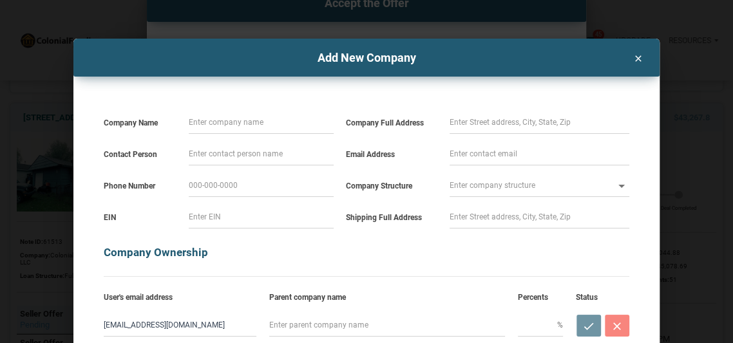
click at [276, 125] on input at bounding box center [261, 122] width 145 height 23
type input "L"
select select
type input "Lu"
select select
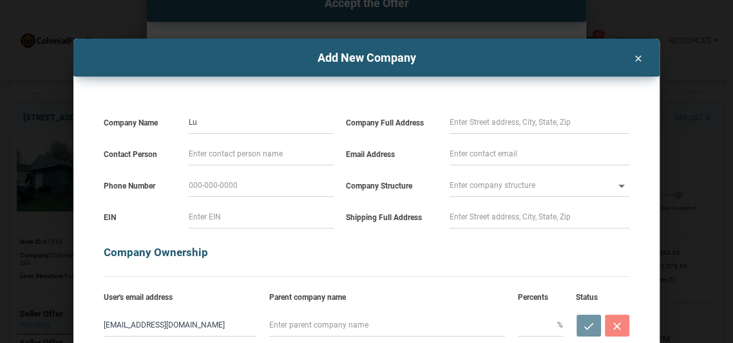
type input "Luk"
select select
type input "Luke"
select select
type input "Luke"
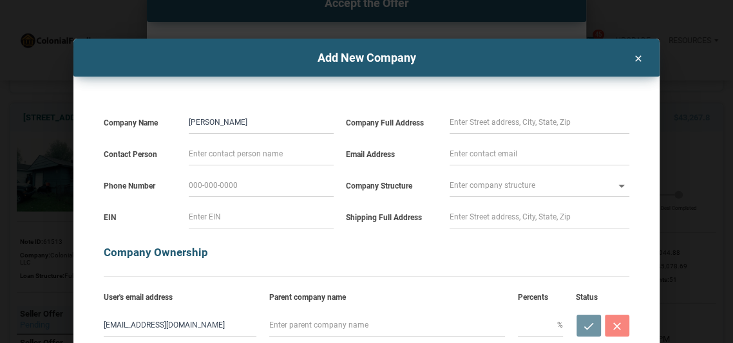
select select
type input "Luke M"
select select
type input "Luke Mc"
select select
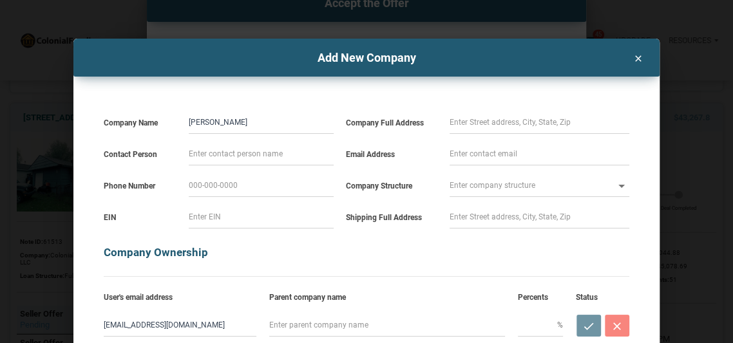
type input "Luke McE"
select select
type input "Luke McEe"
select select
type input "Luke McE"
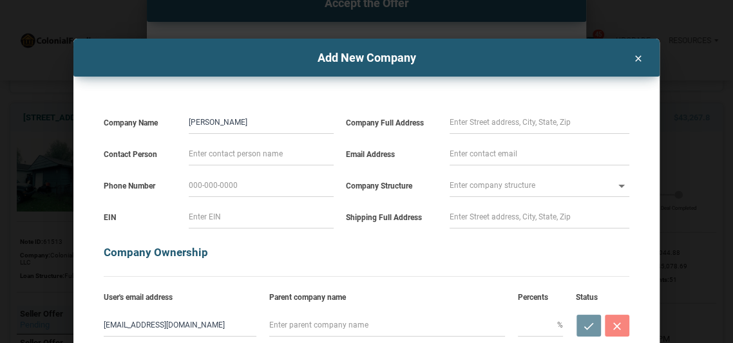
select select
type input "Luke McEv"
select select
type input "Luke McEvi"
select select
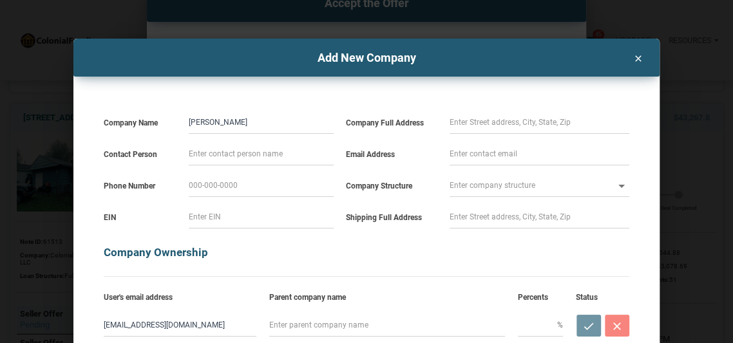
type input "Luke McEvil"
select select
type input "Luke McEvill"
select select
type input "[PERSON_NAME]"
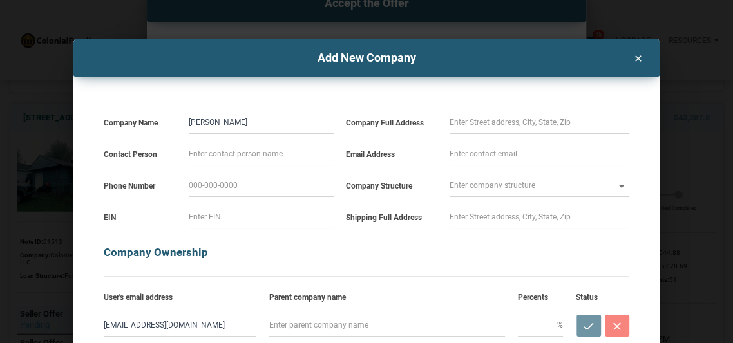
select select
type input "[PERSON_NAME]"
click at [457, 122] on input at bounding box center [539, 122] width 180 height 23
select select
type input "1940 S Milwaukee St"
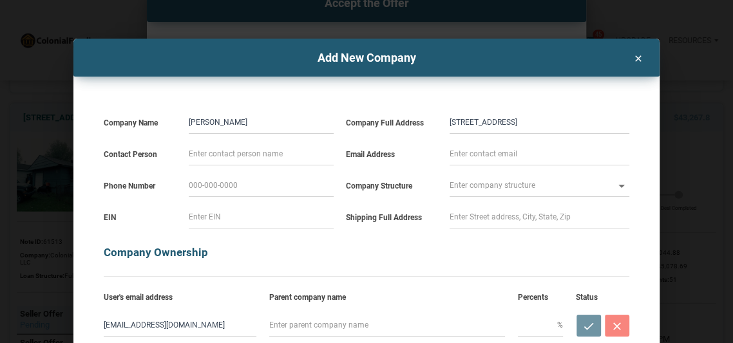
type input "[PERSON_NAME]"
type input "303-358-3702"
type input "ldmcevilly@hotmail.com"
drag, startPoint x: 544, startPoint y: 156, endPoint x: 437, endPoint y: 153, distance: 106.9
click at [437, 153] on div "Email Address ldmcevilly@hotmail.com" at bounding box center [487, 150] width 296 height 32
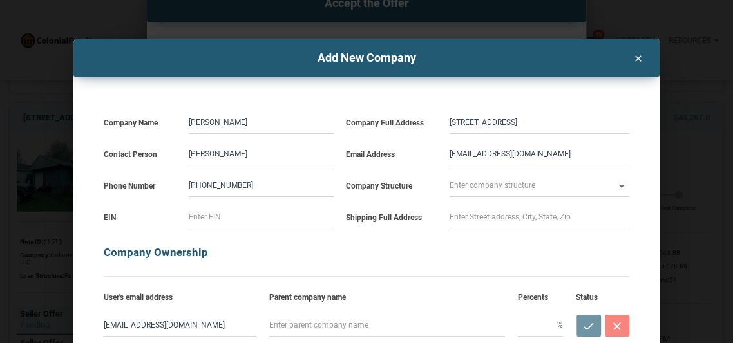
select select
type input "l"
select select
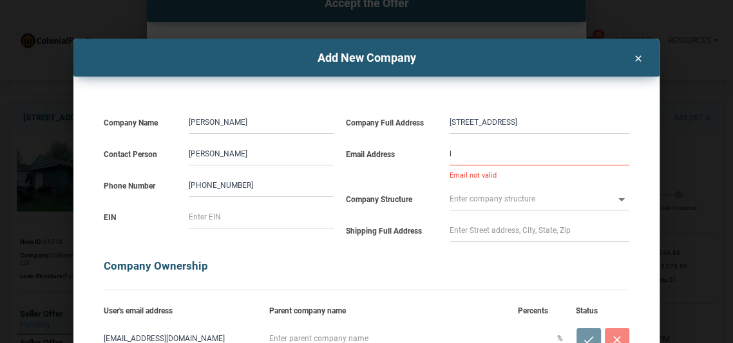
type input "lu"
select select
type input "luk"
select select
type input "luke"
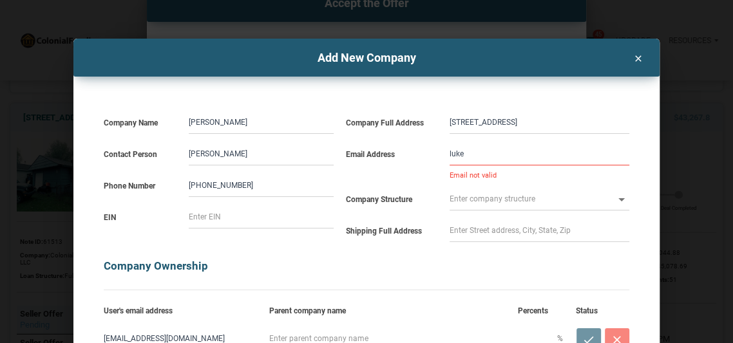
select select
type input "luke@"
select select
type input "luke@bringhomedenver.com"
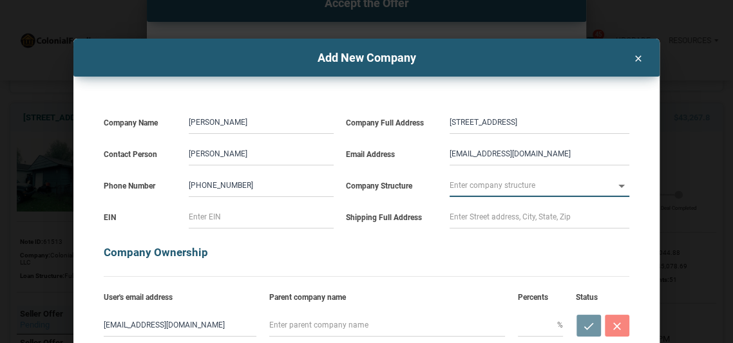
click at [470, 189] on input "text" at bounding box center [531, 185] width 164 height 23
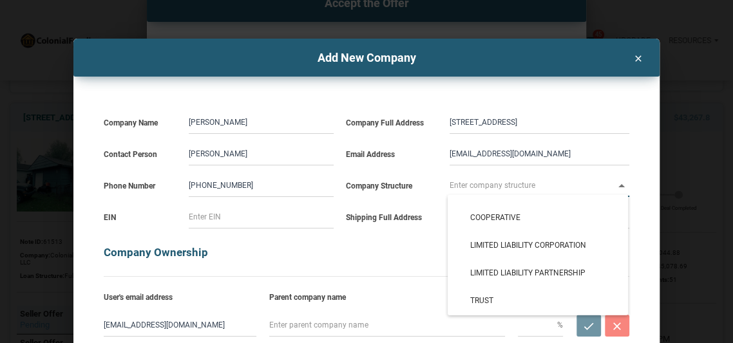
scroll to position [136, 0]
click at [399, 284] on label "Parent company name" at bounding box center [387, 291] width 236 height 28
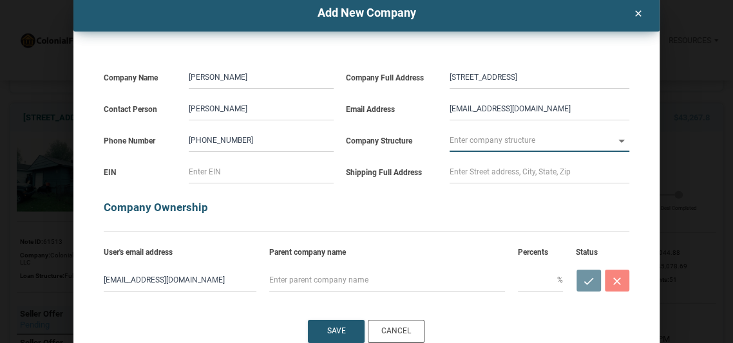
scroll to position [46, 0]
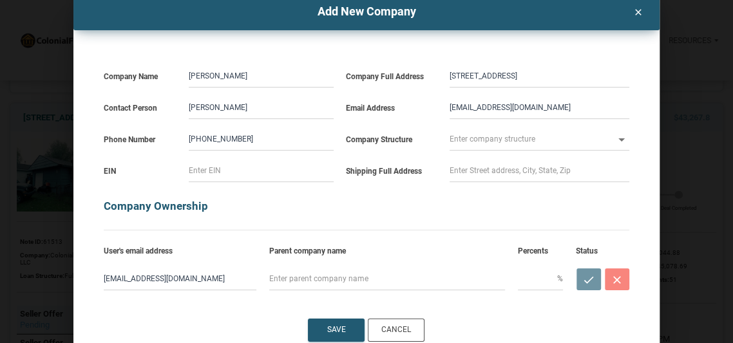
click at [551, 79] on input "1940 S Milwaukee St" at bounding box center [539, 75] width 180 height 23
select select
type input "1940 S Milwaukee St"
select select
type input "1940 S Milwaukee St D"
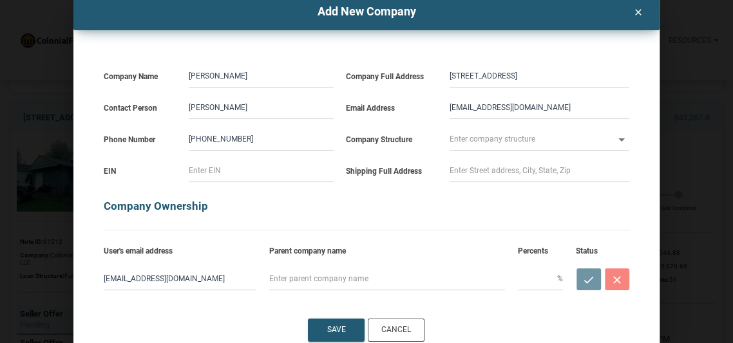
select select
type input "1940 S Milwaukee St De"
select select
type input "1940 S Milwaukee St Den"
select select
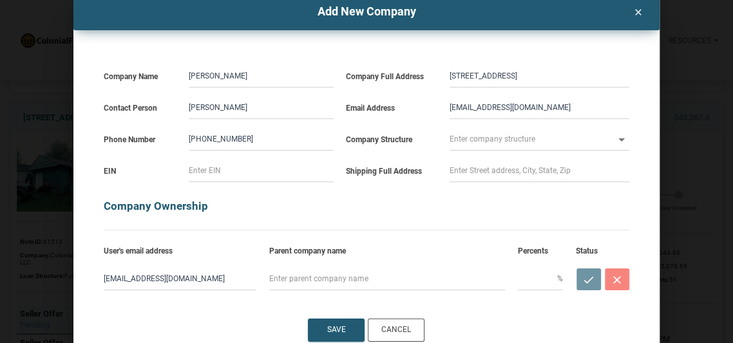
type input "1940 S Milwaukee St Denv"
select select
type input "1940 S Milwaukee St Denve"
select select
type input "1940 S Milwaukee St Denver"
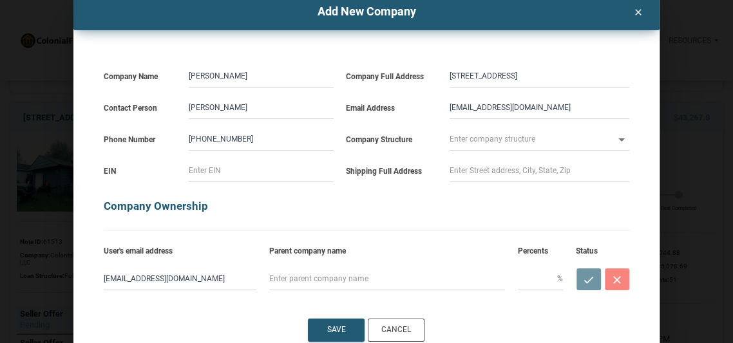
select select
type input "1940 S Milwaukee St Denver"
select select
type input "1940 S Milwaukee St Denver C"
select select
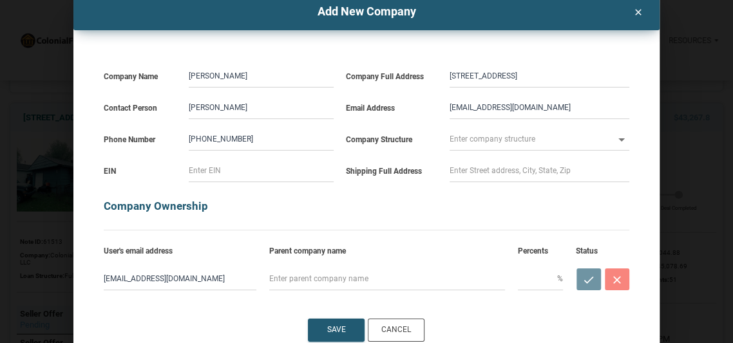
type input "1940 S Milwaukee St Denver CO"
select select
type input "1940 S Milwaukee St Denver CO"
select select
type input "1940 S Milwaukee St Denver CO 8"
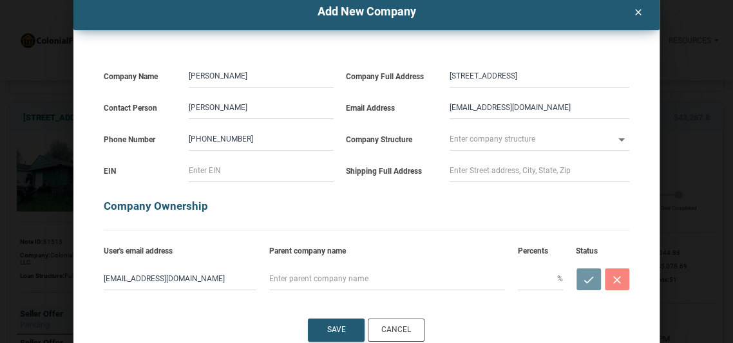
select select
type input "1940 S Milwaukee St Denver CO 80"
select select
type input "1940 S Milwaukee St Denver CO 802"
select select
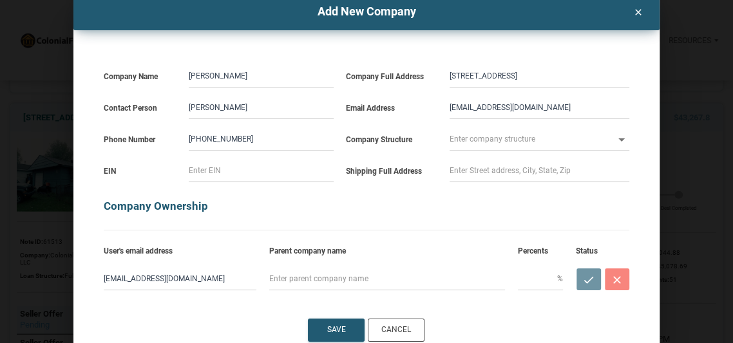
type input "1940 S Milwaukee St Denver CO 8021"
select select
type input "1940 S Milwaukee St Denver CO 80210"
select select
type input "1940 S Milwaukee St Denver CO 80210"
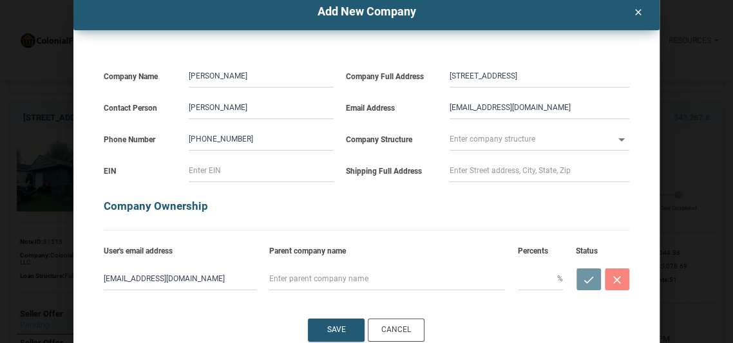
click at [408, 198] on h5 "Company Ownership" at bounding box center [366, 199] width 525 height 35
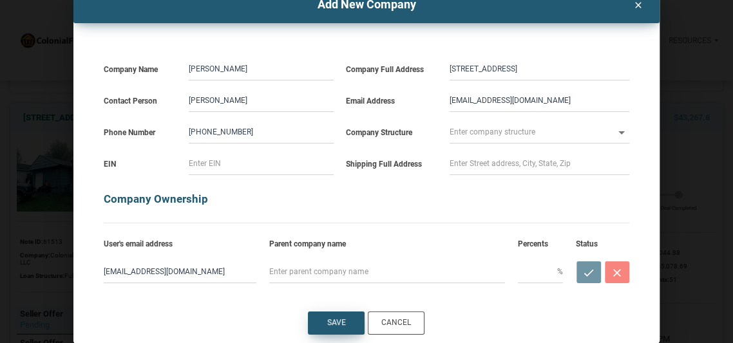
click at [343, 321] on div "Save" at bounding box center [336, 323] width 19 height 12
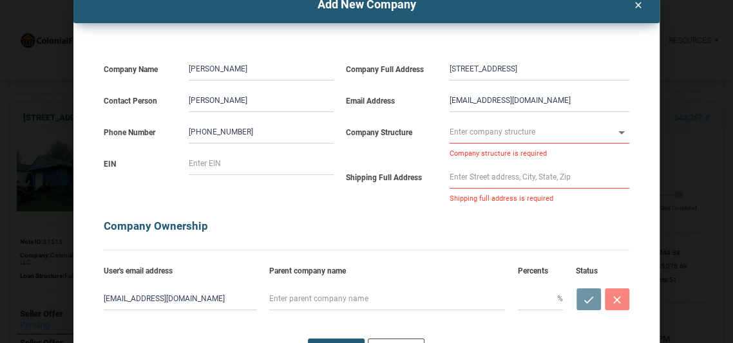
click at [480, 134] on input "text" at bounding box center [531, 131] width 164 height 23
select select
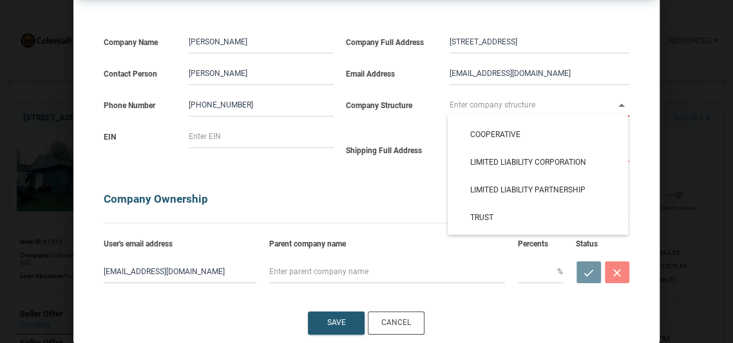
scroll to position [0, 0]
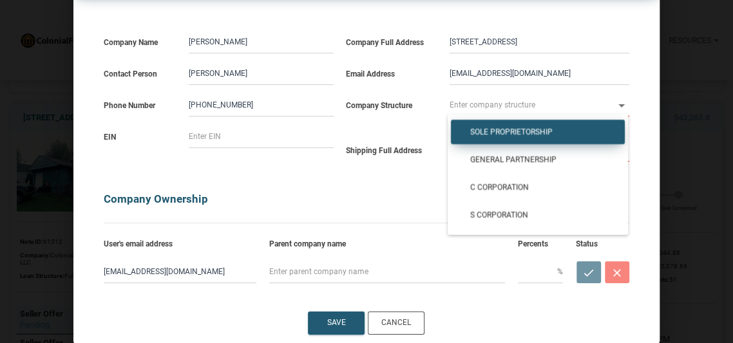
click at [607, 123] on div "Sole Proprietorship" at bounding box center [538, 132] width 174 height 24
type input "Sole Proprietorship"
type input "SOLE-PROP"
select select
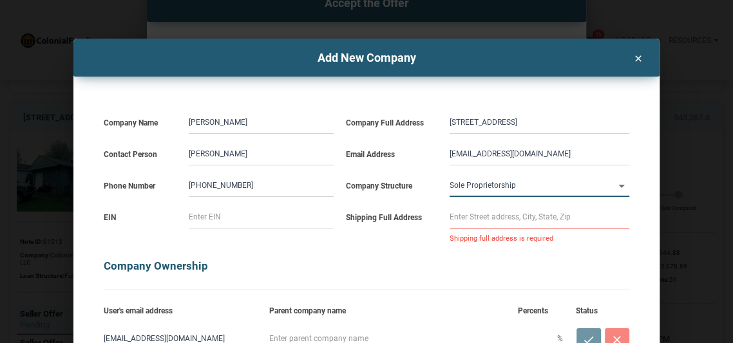
click at [636, 54] on icon "clear" at bounding box center [637, 57] width 15 height 14
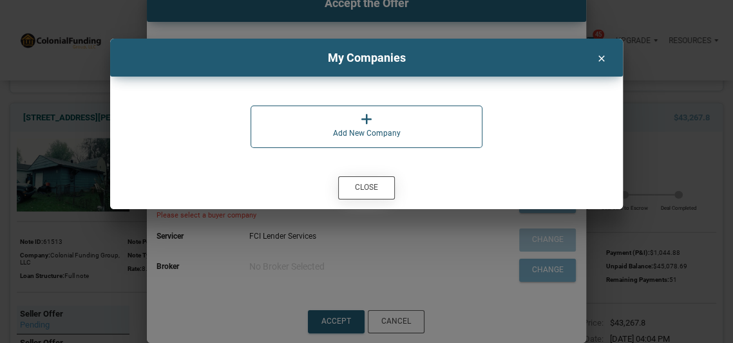
click at [370, 191] on div "Close" at bounding box center [366, 188] width 23 height 12
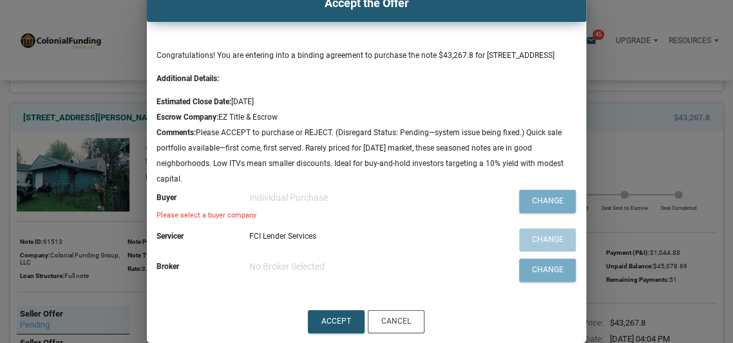
click at [290, 205] on div "Individual Purchase" at bounding box center [369, 197] width 241 height 15
click at [214, 219] on div "Please select a buyer company" at bounding box center [323, 215] width 334 height 7
click at [305, 238] on span "FCI Lender Services" at bounding box center [282, 236] width 67 height 15
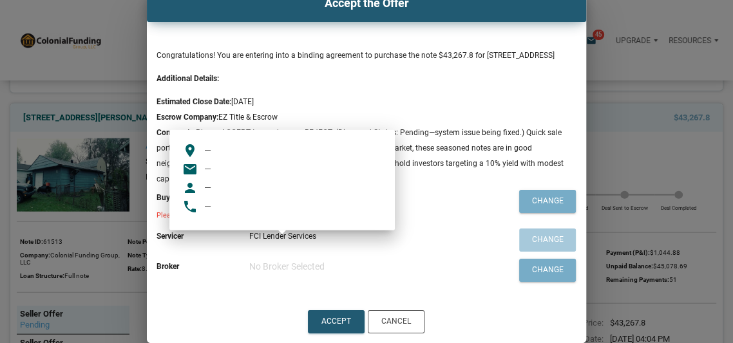
click at [462, 100] on li "Estimated Close Date: 08/29/2025" at bounding box center [366, 101] width 421 height 15
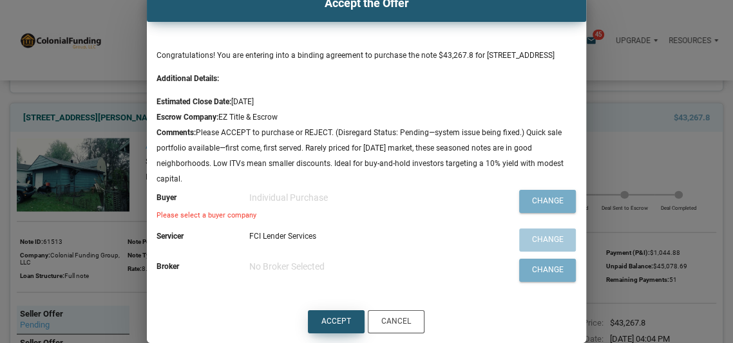
click at [331, 325] on div "Accept" at bounding box center [336, 322] width 30 height 12
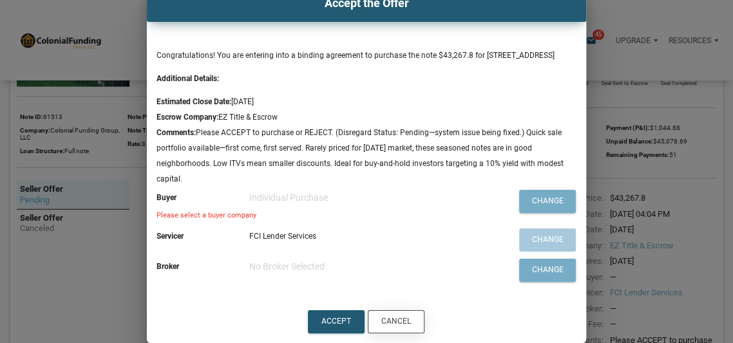
click at [395, 323] on div "Cancel" at bounding box center [396, 322] width 30 height 12
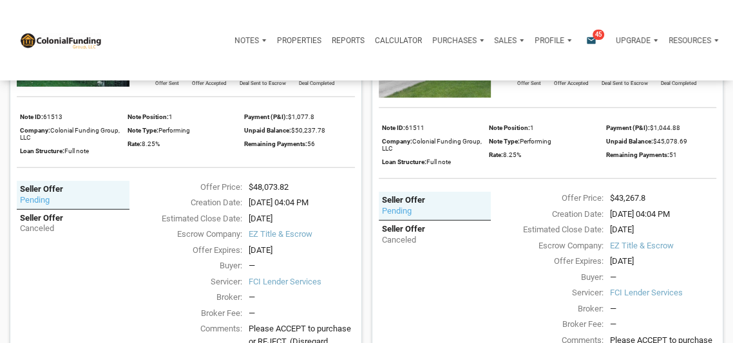
scroll to position [2047, 0]
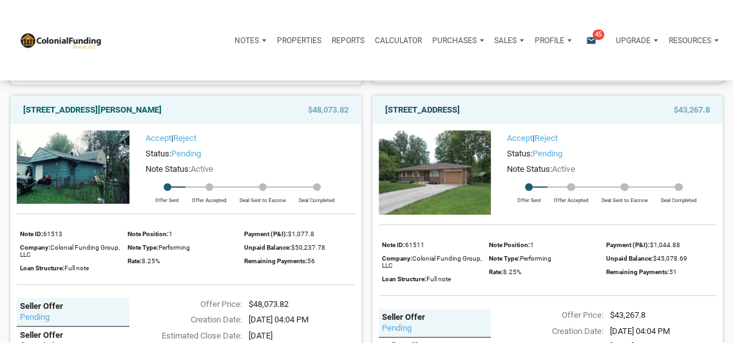
click at [460, 118] on link "[STREET_ADDRESS]" at bounding box center [422, 109] width 75 height 15
click at [550, 41] on p "Profile" at bounding box center [549, 40] width 30 height 9
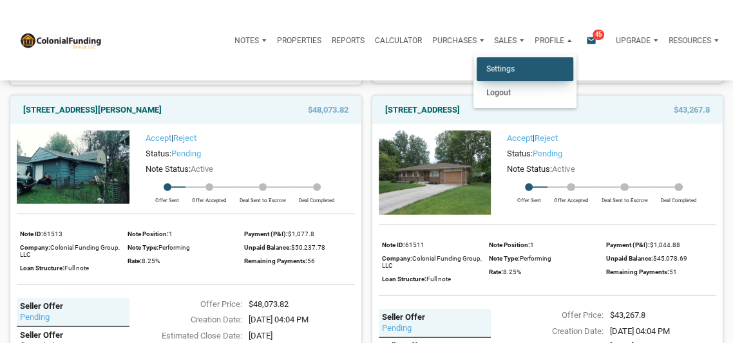
click at [499, 70] on link "Settings" at bounding box center [525, 69] width 97 height 24
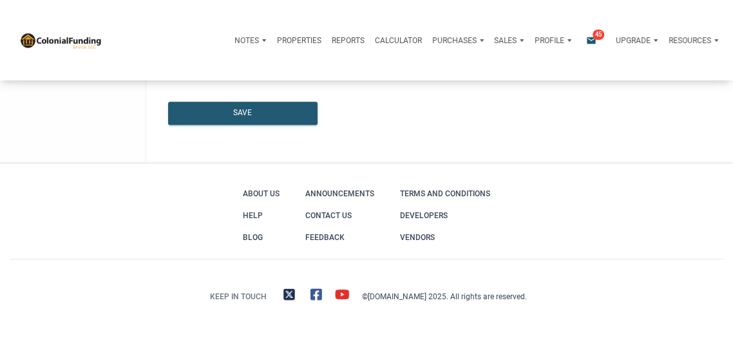
type input "DENVER"
select select
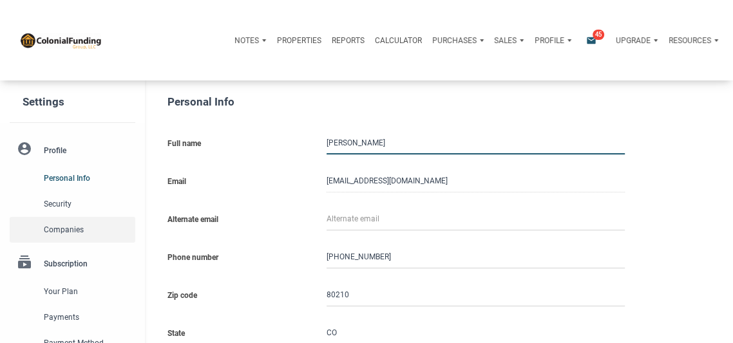
type input "3033583702"
select select
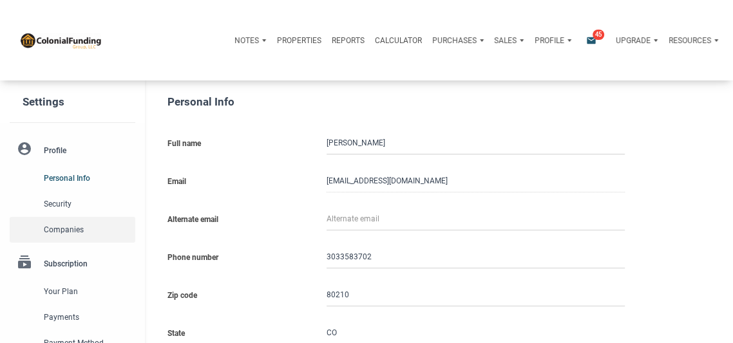
click at [67, 225] on span "Companies" at bounding box center [87, 229] width 86 height 15
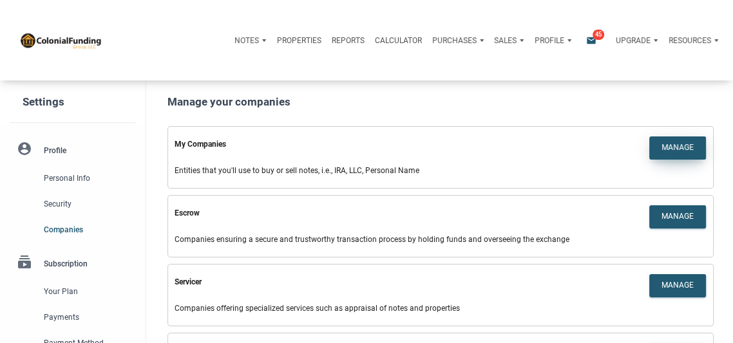
click at [677, 146] on div "Manage" at bounding box center [677, 148] width 32 height 12
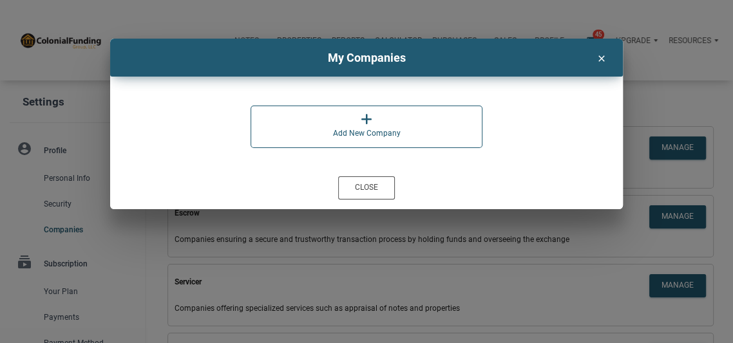
click at [390, 124] on div at bounding box center [366, 119] width 68 height 13
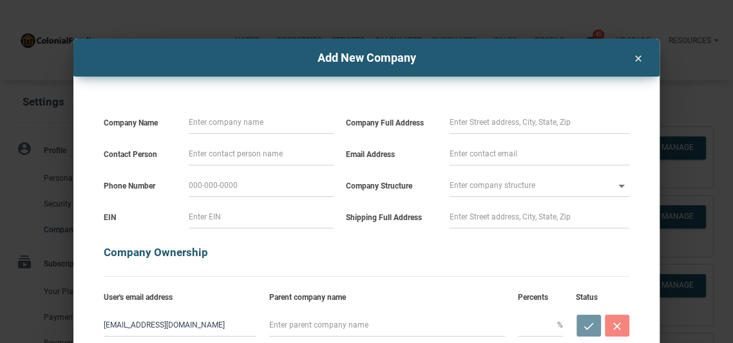
click at [639, 56] on icon "clear" at bounding box center [637, 57] width 15 height 14
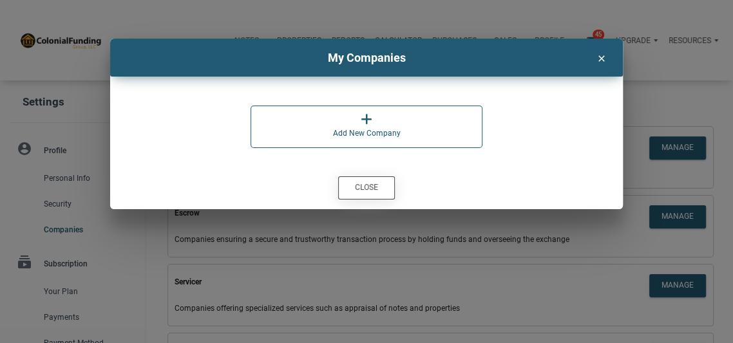
click at [364, 182] on div "Close" at bounding box center [366, 188] width 23 height 12
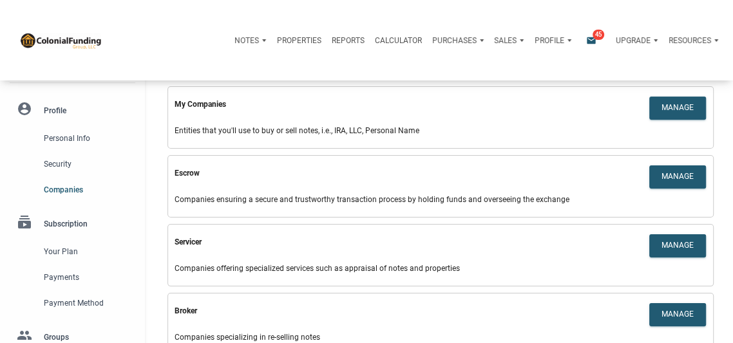
scroll to position [35, 0]
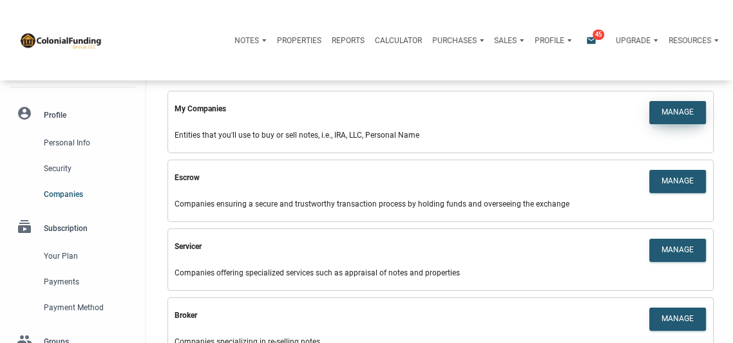
click at [679, 109] on div "Manage" at bounding box center [677, 113] width 32 height 12
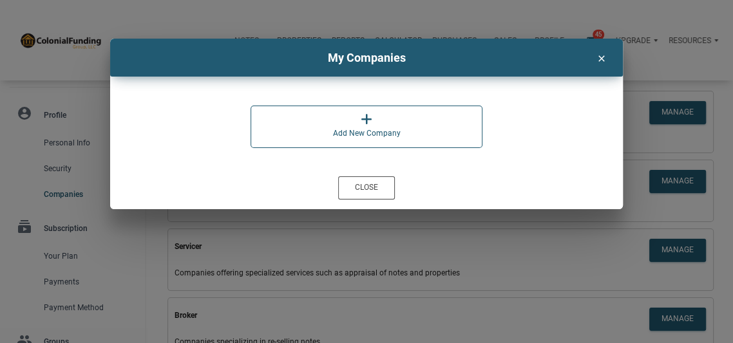
click at [364, 127] on div "Add New Company" at bounding box center [366, 133] width 68 height 15
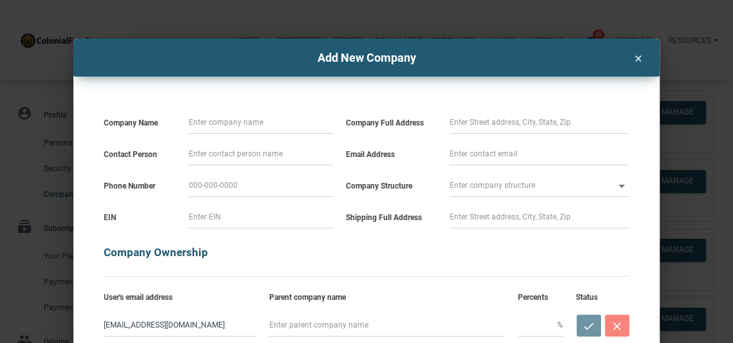
click at [283, 120] on input at bounding box center [261, 122] width 145 height 23
type input "L"
select select
type input "Lk"
select select
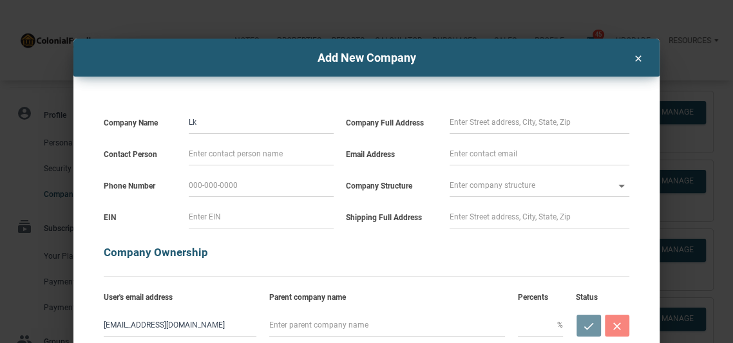
type input "Lke"
select select
type input "Lk"
select select
type input "L"
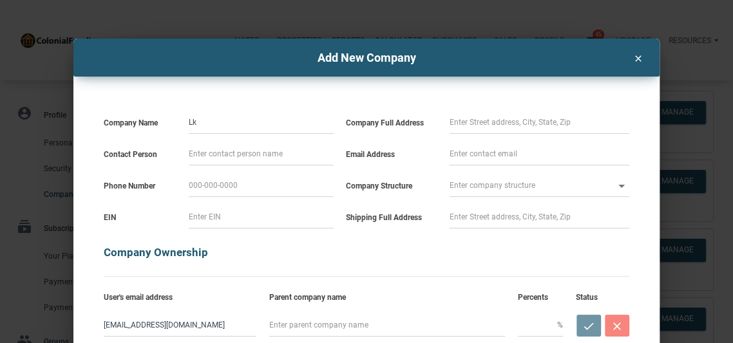
select select
type input "Lu"
select select
type input "Luk"
select select
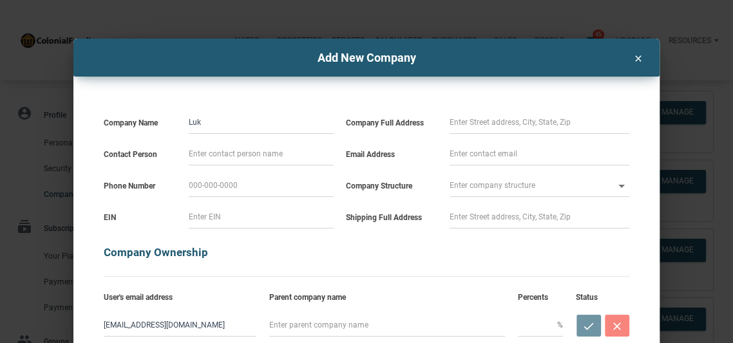
type input "Luke"
select select
type input "Luke"
select select
type input "Luke M"
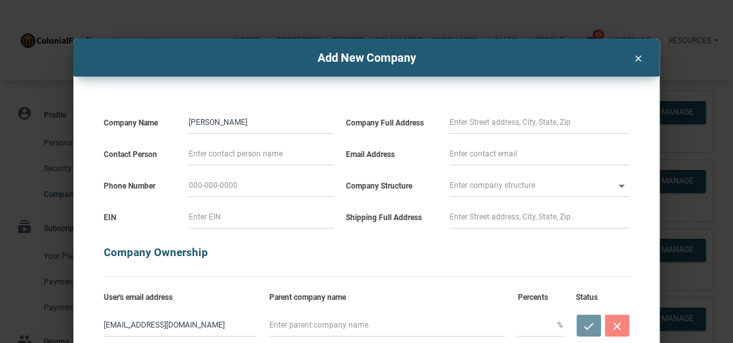
select select
type input "Luke Mc"
select select
type input "Luke McE"
select select
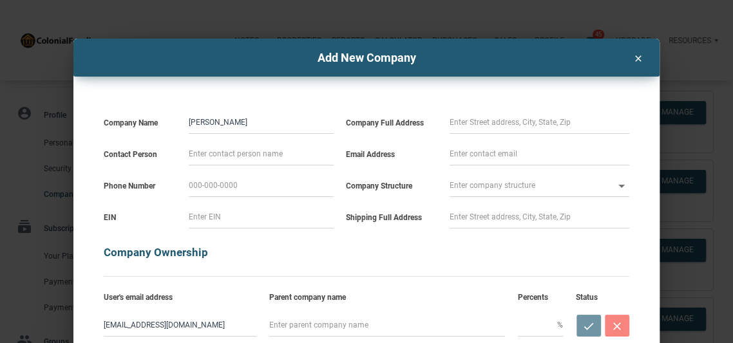
type input "Luke McEv"
select select
type input "Luke McEvi"
select select
type input "Luke McEvil"
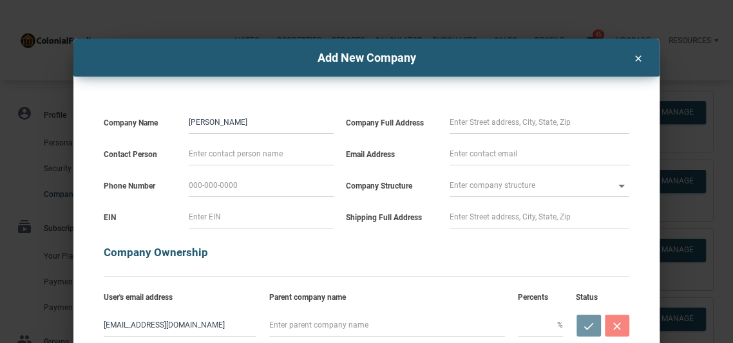
select select
type input "Luke McEvill"
select select
type input "[PERSON_NAME]"
select select
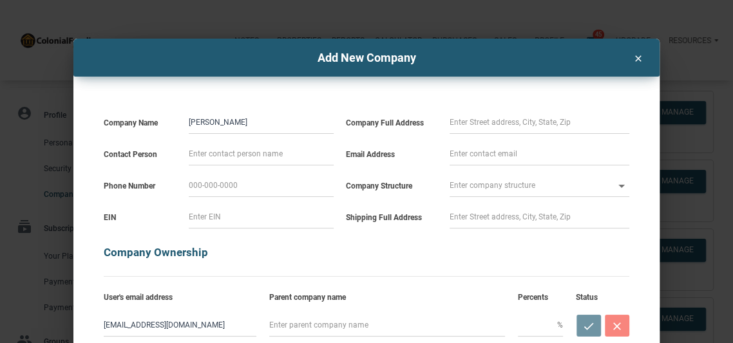
type input "[PERSON_NAME]"
type input "L"
select select
type input "Lu"
select select
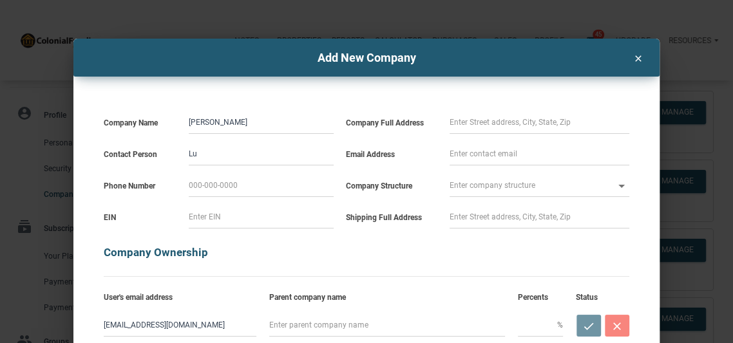
type input "Luk"
select select
type input "Luke"
select select
type input "Luke"
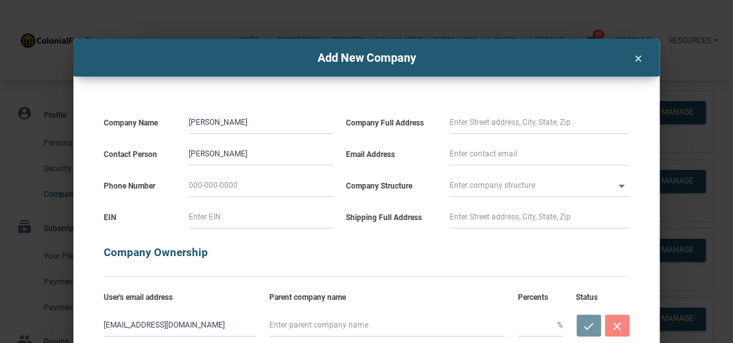
select select
type input "Luke M"
select select
type input "Luke Mc"
select select
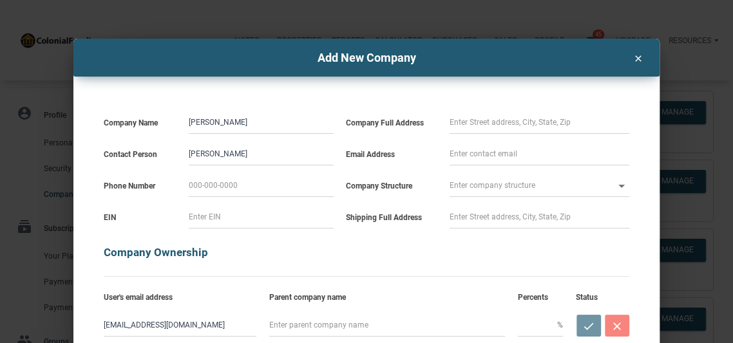
type input "Luke McE"
select select
type input "Luke McEv"
select select
type input "Luke McEvi"
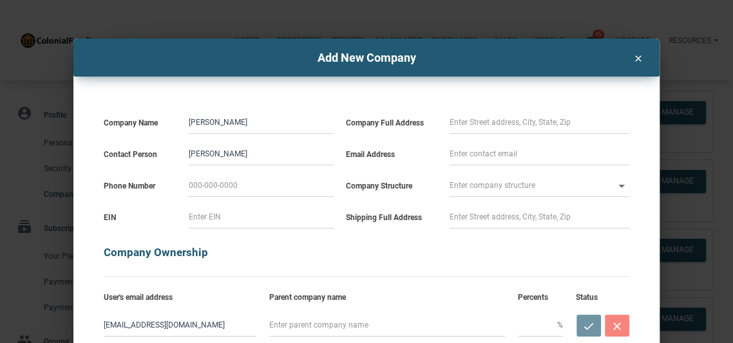
select select
type input "Luke McEvil"
select select
type input "Luke McEvill"
select select
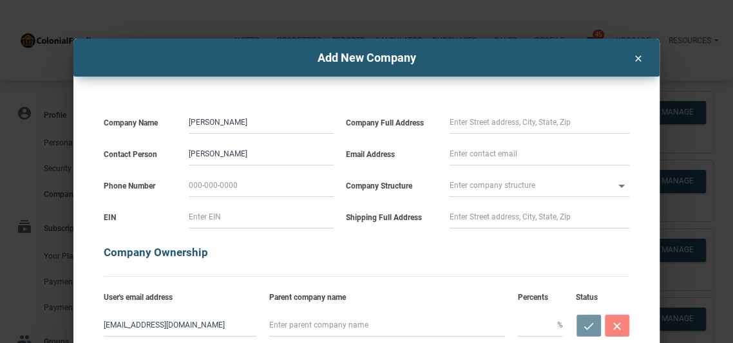
type input "[PERSON_NAME]"
select select
type input "[PERSON_NAME]"
type input "3"
select select
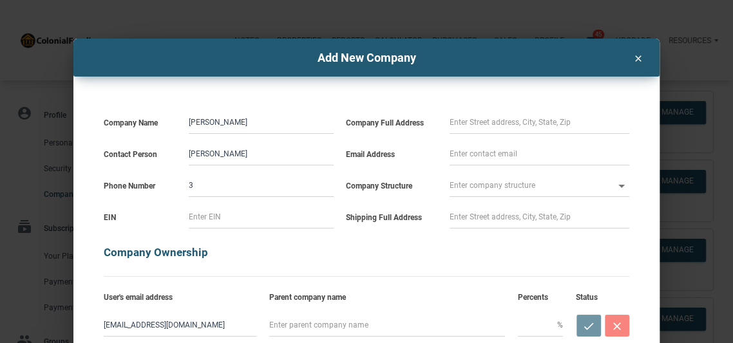
type input "30"
select select
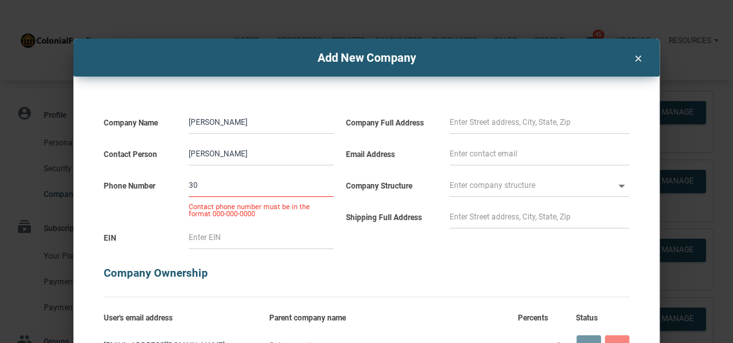
type input "303-"
select select
type input "303-3"
select select
type input "303-35"
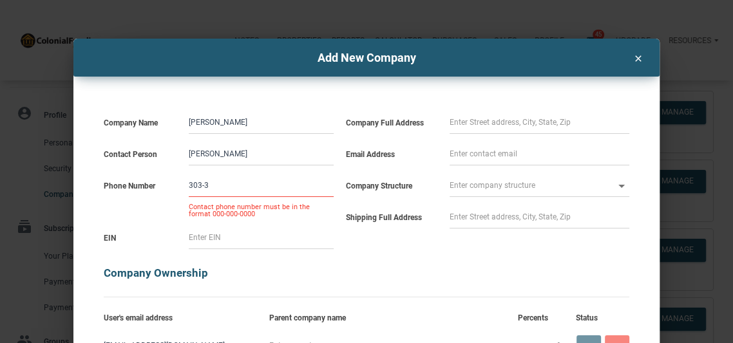
select select
type input "303-358-"
select select
type input "303-358-3"
select select
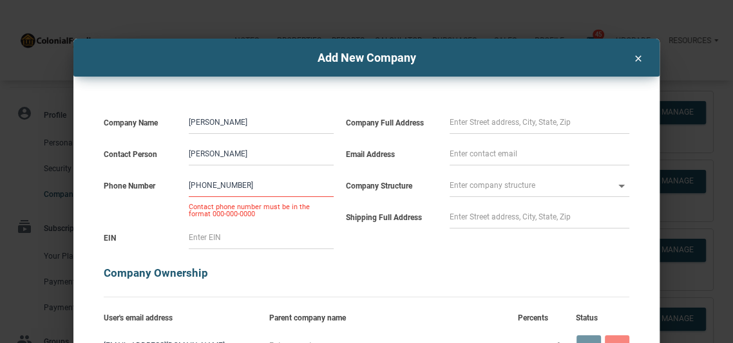
type input "303-358-36"
select select
type input "303-358-3"
select select
type input "303-358-36"
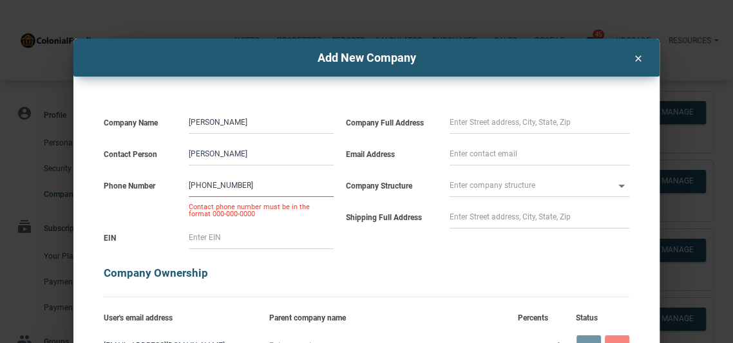
select select
type input "303-358-360"
select select
type input "303-358-360"
click at [638, 55] on icon "clear" at bounding box center [637, 57] width 15 height 14
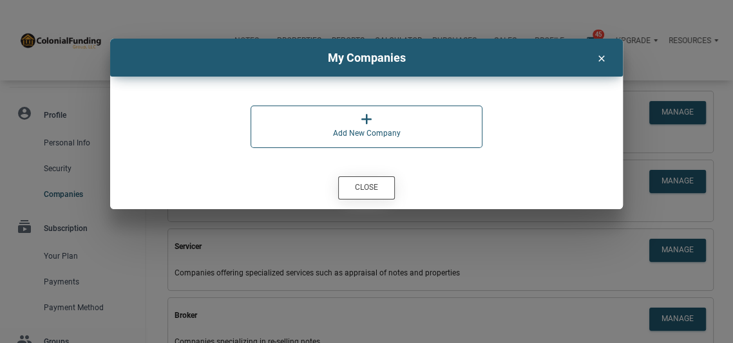
click at [363, 187] on div "Close" at bounding box center [366, 188] width 23 height 12
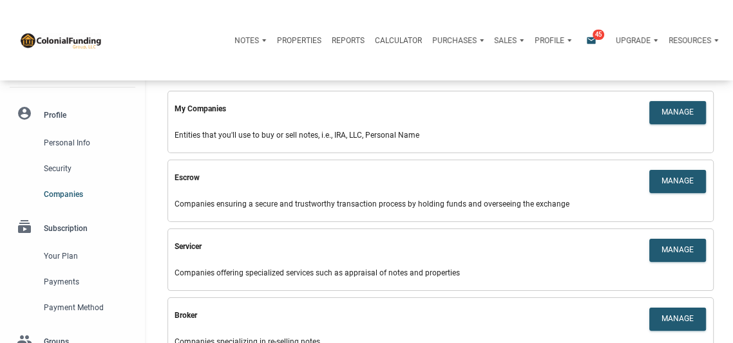
click at [591, 37] on icon "email" at bounding box center [590, 40] width 15 height 10
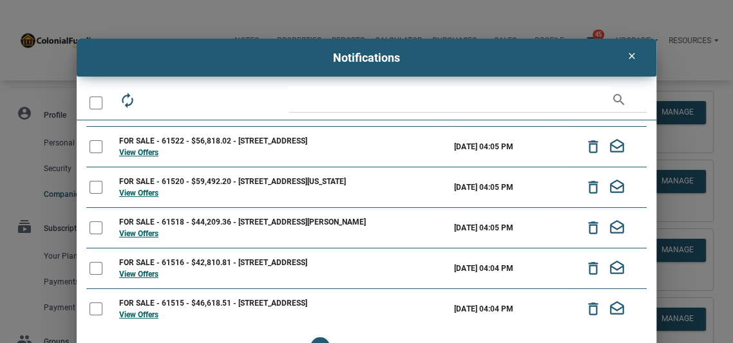
scroll to position [36, 0]
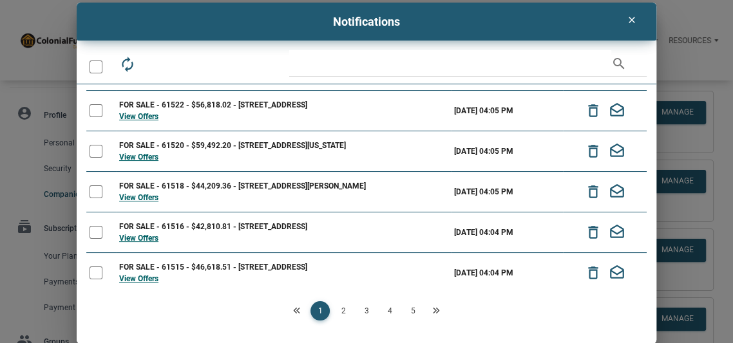
click at [341, 307] on link "2" at bounding box center [343, 310] width 19 height 19
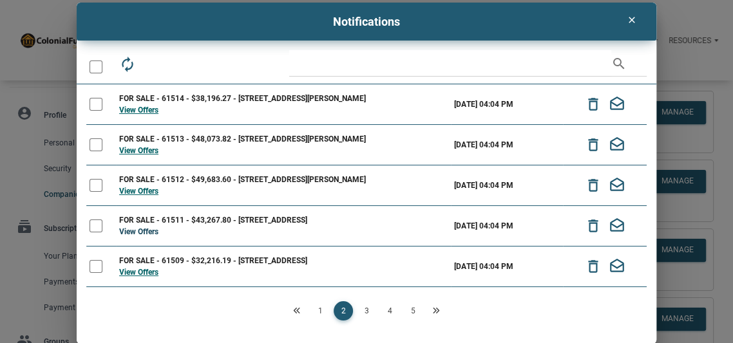
click at [138, 233] on link "View Offers" at bounding box center [138, 231] width 39 height 9
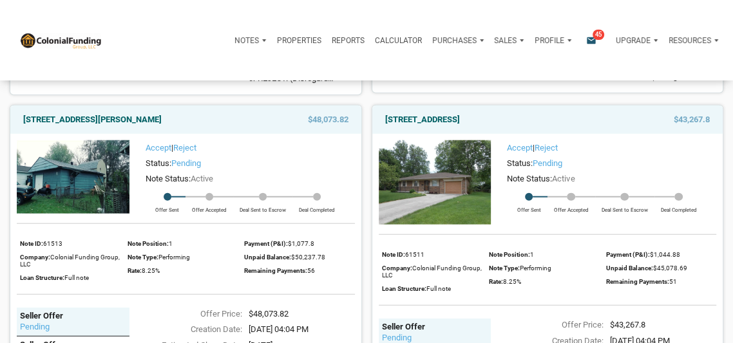
scroll to position [2033, 0]
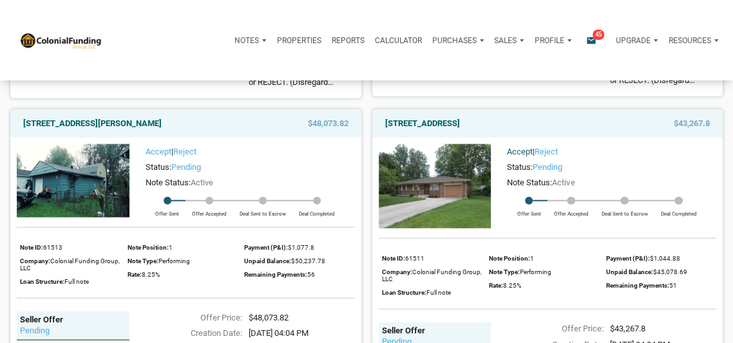
click at [519, 153] on link "Accept" at bounding box center [520, 152] width 26 height 10
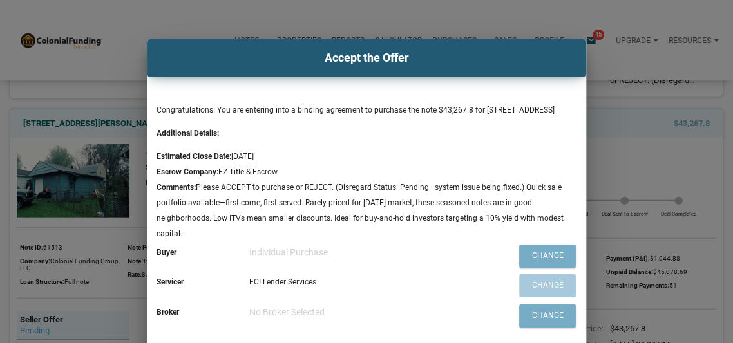
scroll to position [59, 0]
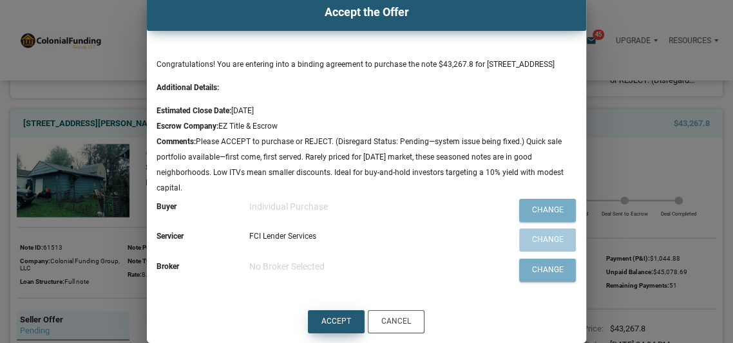
click at [332, 317] on div "Accept" at bounding box center [336, 322] width 30 height 12
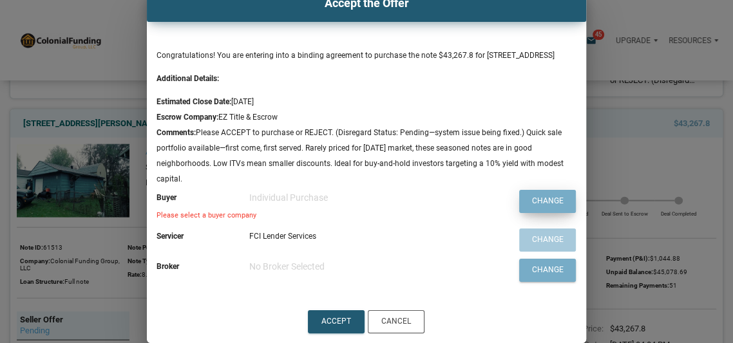
click at [542, 207] on div "Change" at bounding box center [548, 202] width 32 height 12
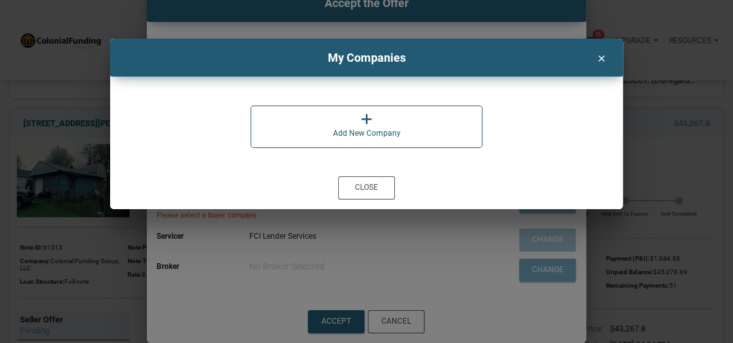
click at [370, 124] on icon at bounding box center [367, 119] width 12 height 13
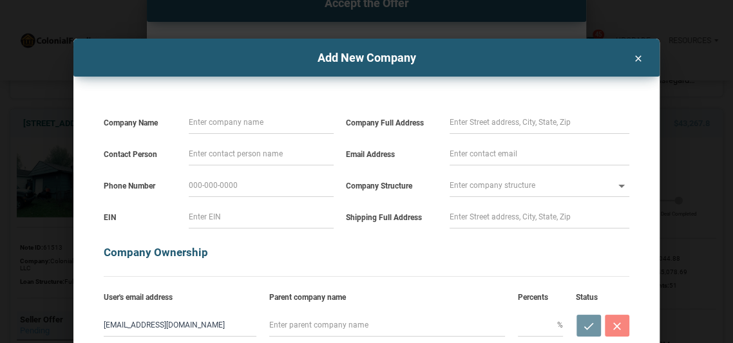
click at [285, 122] on input at bounding box center [261, 122] width 145 height 23
type input "L"
select select
type input "Lu"
select select
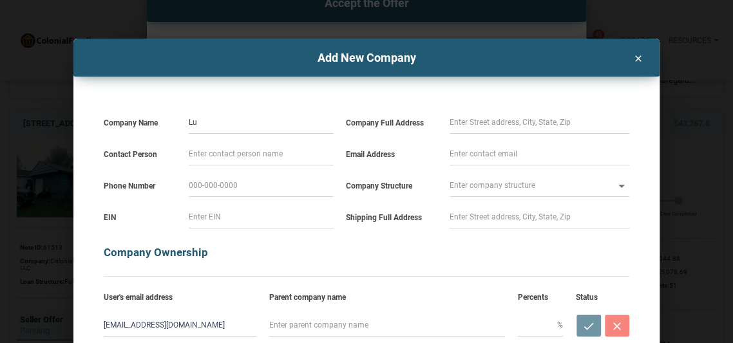
type input "Luk"
select select
type input "Luke"
select select
type input "Luke"
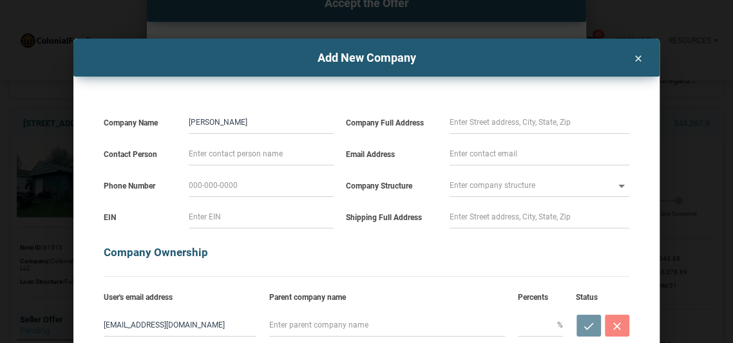
select select
type input "Luke M"
select select
type input "Luke Mc"
select select
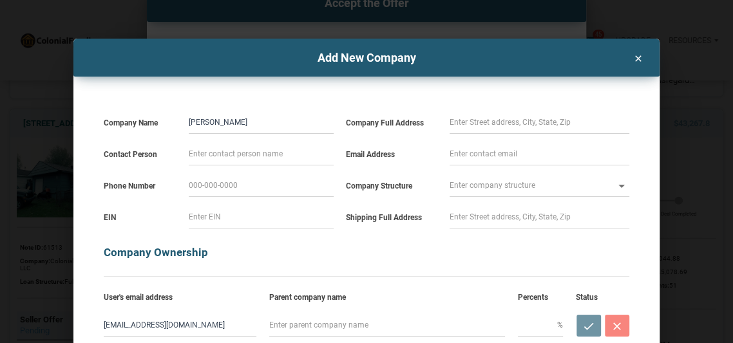
type input "Luke McE"
select select
type input "Luke McEv"
select select
type input "Luke McEvi"
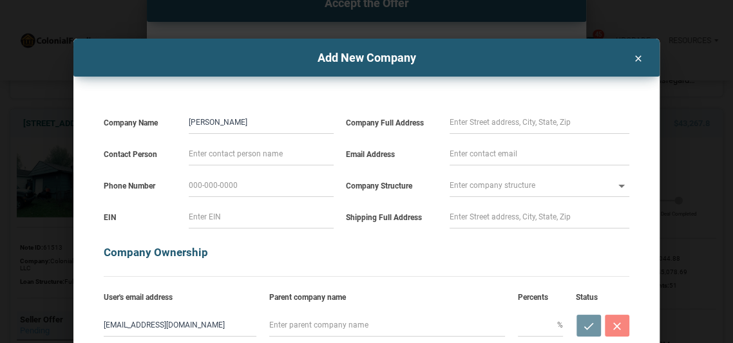
select select
type input "Luke McEvil"
select select
type input "Luke McEvill"
select select
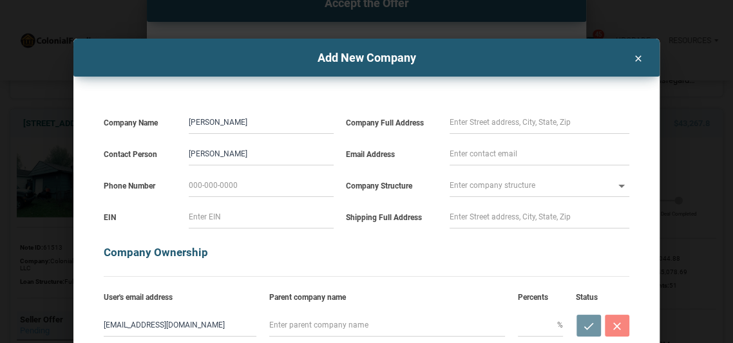
click at [534, 129] on input at bounding box center [539, 122] width 180 height 23
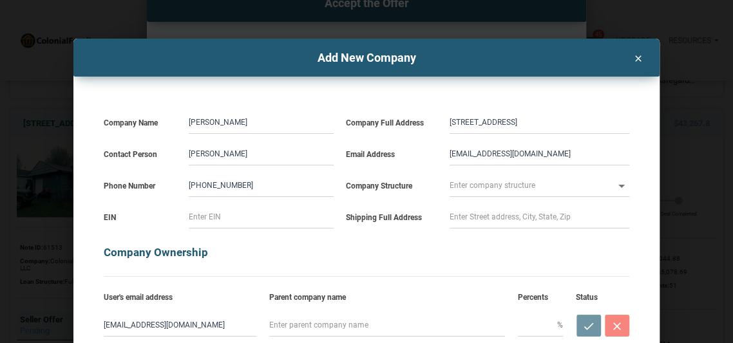
click at [544, 155] on input "ldmcevilly@hotmail.com" at bounding box center [539, 153] width 180 height 23
click at [540, 124] on input "1940 S Milwaukee St" at bounding box center [539, 122] width 180 height 23
click at [569, 186] on input "text" at bounding box center [531, 185] width 164 height 23
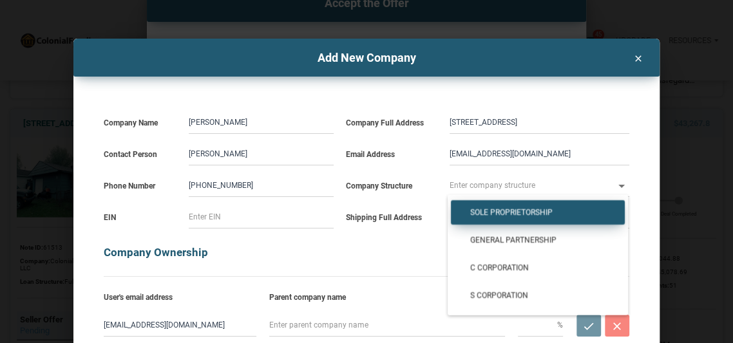
click at [529, 211] on span "Sole Proprietorship" at bounding box center [537, 213] width 155 height 10
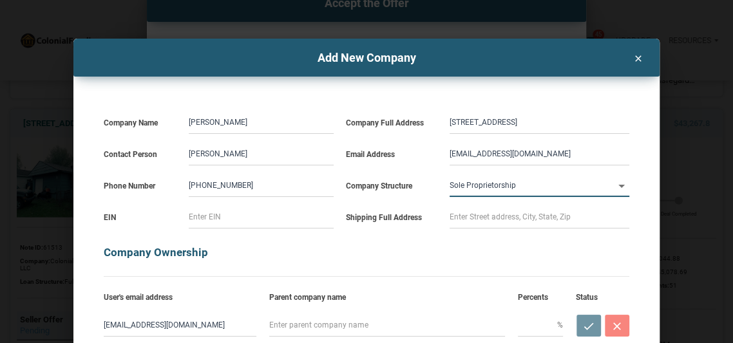
scroll to position [53, 0]
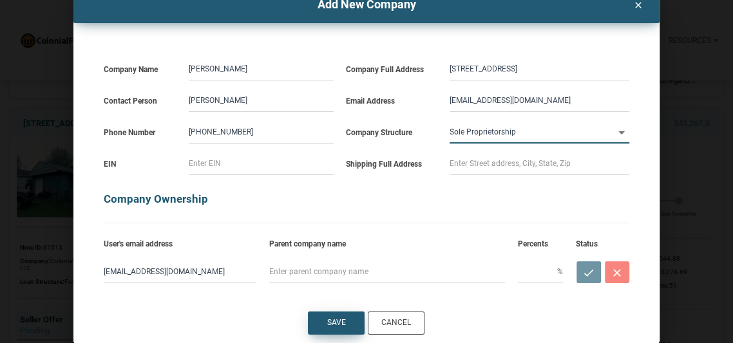
click at [337, 319] on div "Save" at bounding box center [336, 323] width 19 height 12
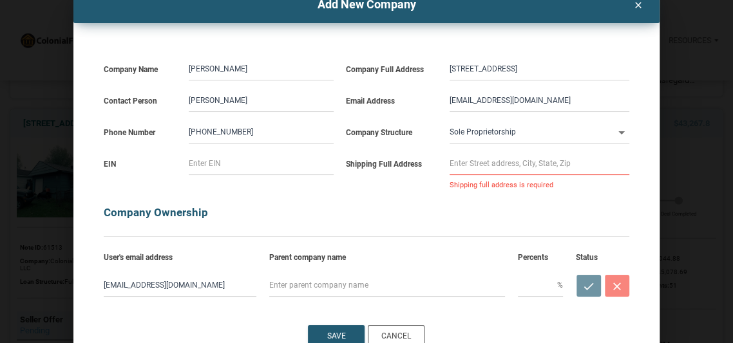
click at [480, 162] on input at bounding box center [539, 163] width 180 height 23
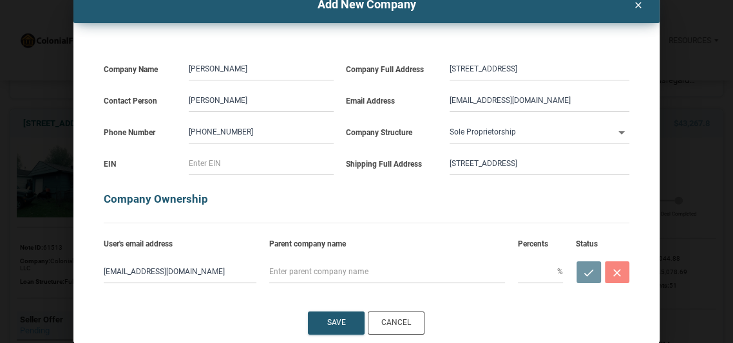
drag, startPoint x: 589, startPoint y: 68, endPoint x: 521, endPoint y: 67, distance: 67.6
click at [521, 67] on input "1940 S Milwaukee St, Denver CO 80210" at bounding box center [539, 68] width 180 height 23
click at [531, 165] on input "1940 S Milwaukee St" at bounding box center [539, 163] width 180 height 23
paste input "Denver CO 80210"
click at [525, 160] on input "1940 S Milwaukee St, Denver CO 80210" at bounding box center [539, 163] width 180 height 23
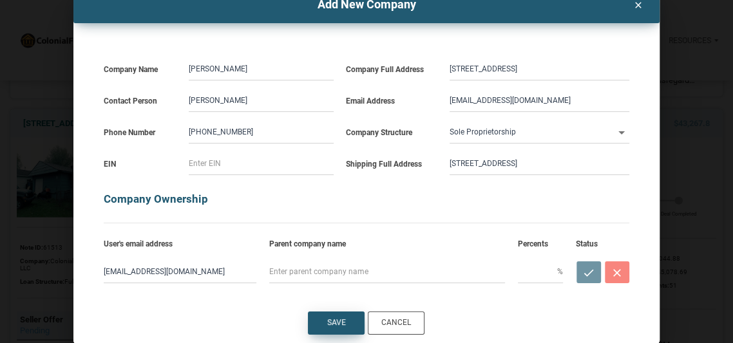
click at [337, 319] on div "Save" at bounding box center [336, 323] width 19 height 12
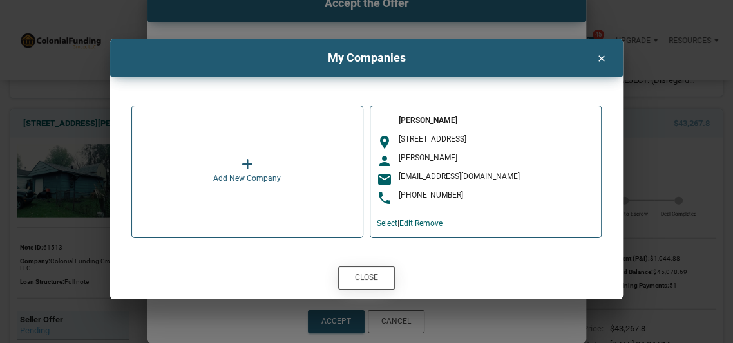
click at [366, 279] on div "Close" at bounding box center [366, 278] width 23 height 12
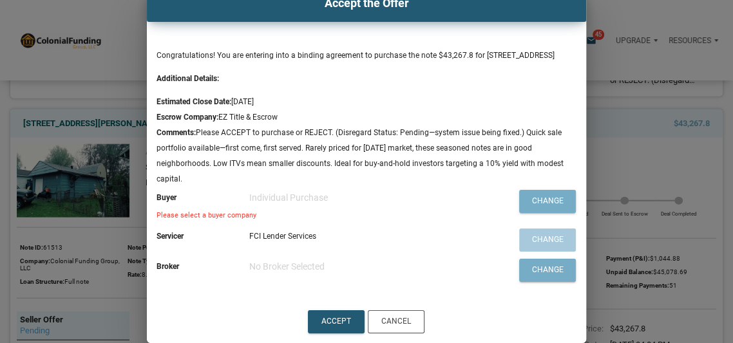
scroll to position [68, 0]
click at [334, 324] on div "Accept" at bounding box center [336, 322] width 30 height 12
click at [540, 204] on div "Change" at bounding box center [548, 202] width 32 height 12
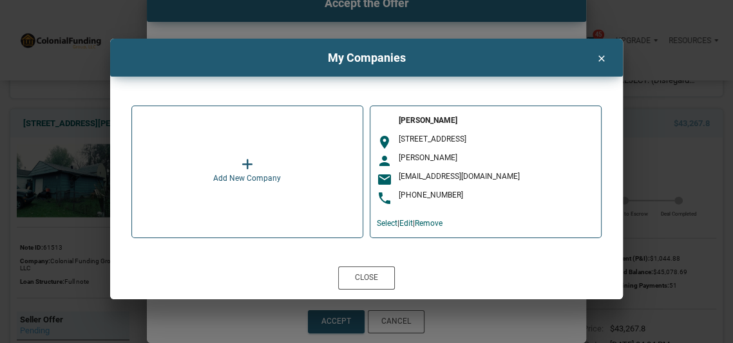
click at [422, 143] on div "1940 S Milwaukee St, Denver CO 80210" at bounding box center [497, 140] width 196 height 10
click at [385, 223] on link "Select" at bounding box center [387, 223] width 21 height 9
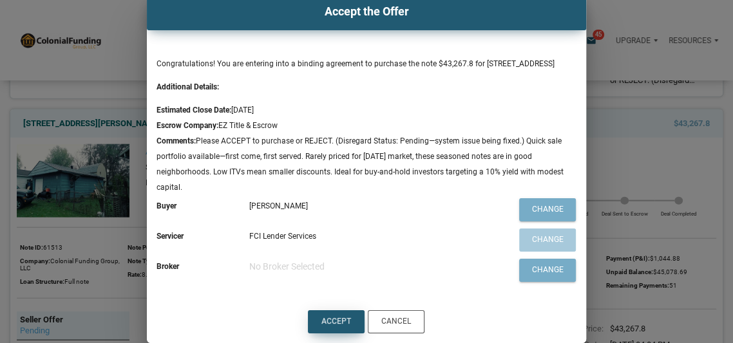
click at [332, 323] on div "Accept" at bounding box center [336, 322] width 30 height 12
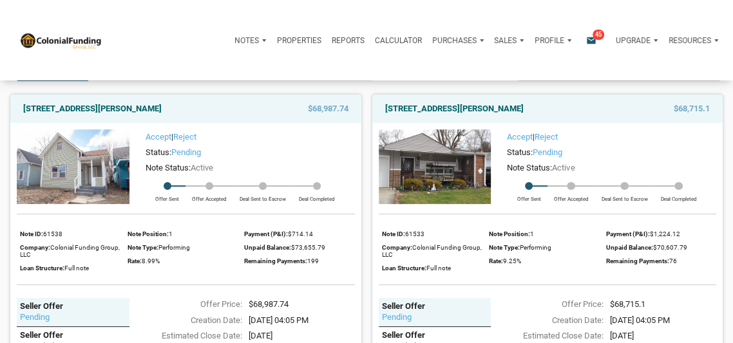
scroll to position [0, 0]
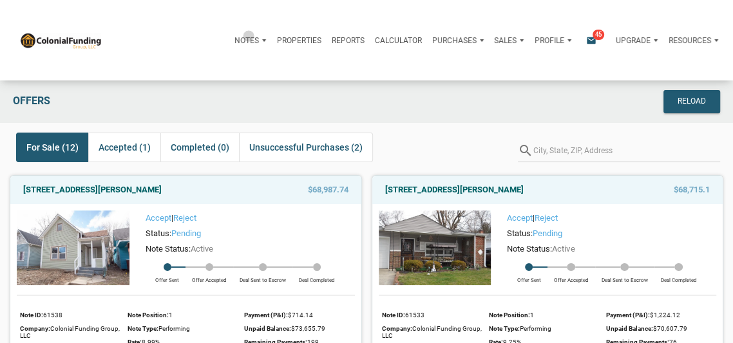
click at [245, 36] on p "Notes" at bounding box center [246, 40] width 24 height 9
click at [287, 38] on p "Properties" at bounding box center [299, 40] width 44 height 9
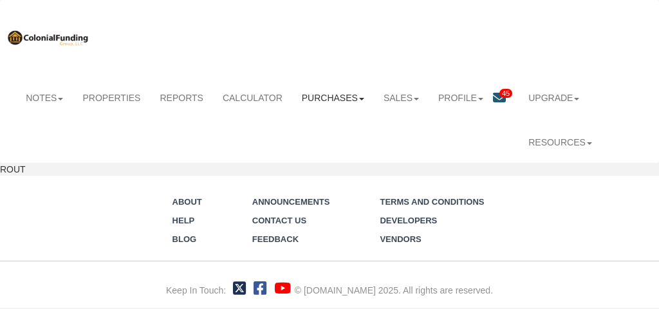
click at [335, 97] on link "Purchases" at bounding box center [333, 98] width 82 height 28
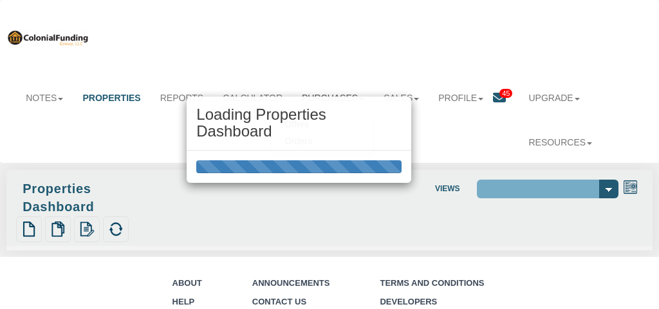
select select "138"
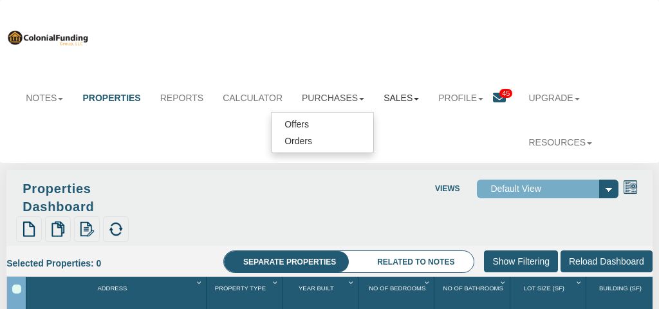
click at [401, 98] on link "Sales" at bounding box center [401, 98] width 55 height 28
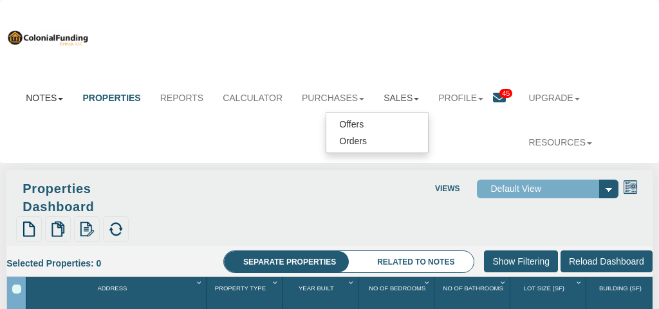
click at [43, 95] on link "Notes" at bounding box center [44, 98] width 57 height 28
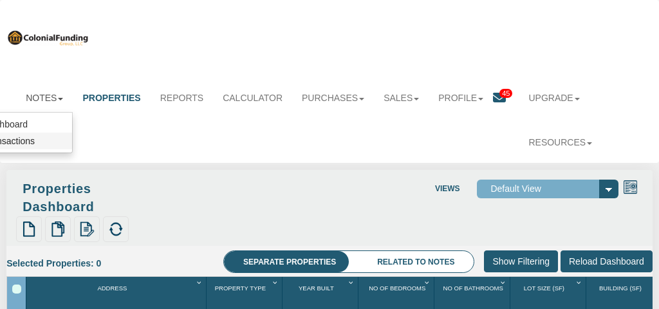
click at [17, 142] on link "Transactions" at bounding box center [21, 141] width 102 height 17
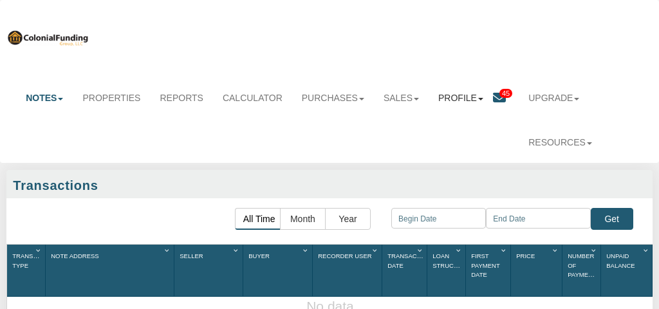
click at [457, 100] on link "Profile" at bounding box center [461, 98] width 64 height 28
click at [399, 99] on link "Sales" at bounding box center [401, 98] width 55 height 28
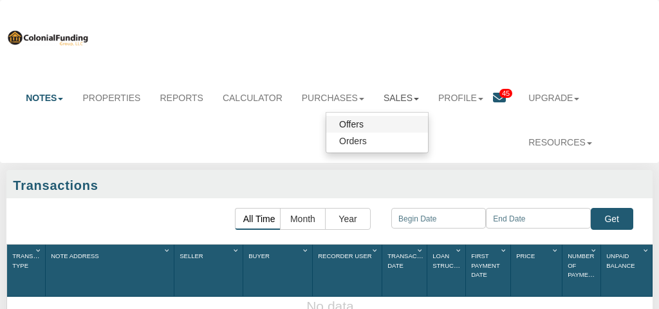
click at [346, 122] on link "Offers" at bounding box center [377, 124] width 102 height 17
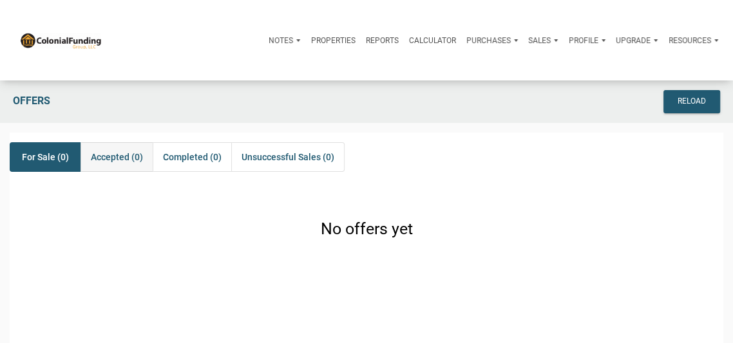
click at [117, 153] on span "Accepted (0)" at bounding box center [117, 156] width 52 height 15
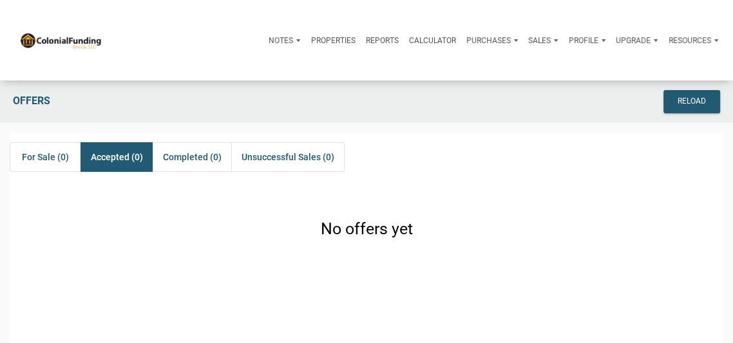
click at [293, 39] on p "Purchases" at bounding box center [281, 40] width 24 height 9
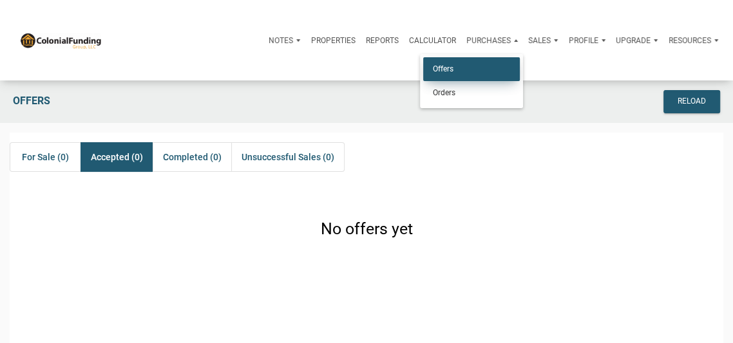
click at [435, 70] on link "Offers" at bounding box center [471, 69] width 97 height 24
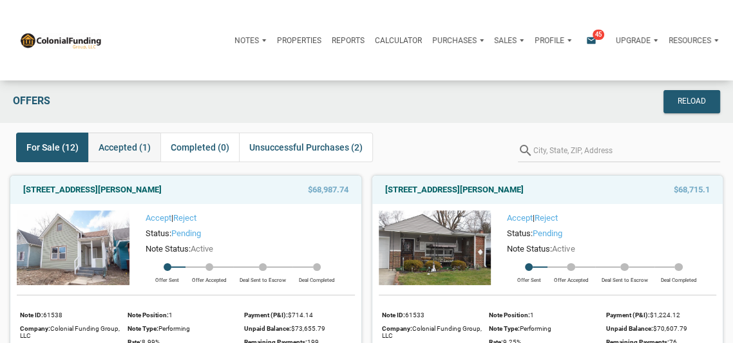
click at [124, 146] on span "Accepted (1)" at bounding box center [125, 147] width 52 height 15
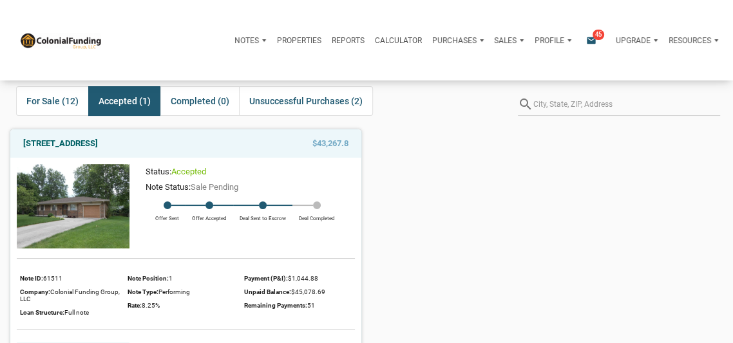
scroll to position [43, 0]
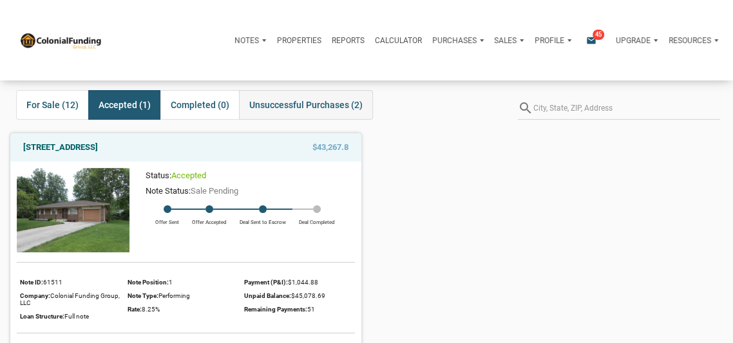
click at [317, 102] on span "Unsuccessful Purchases (2)" at bounding box center [305, 104] width 113 height 15
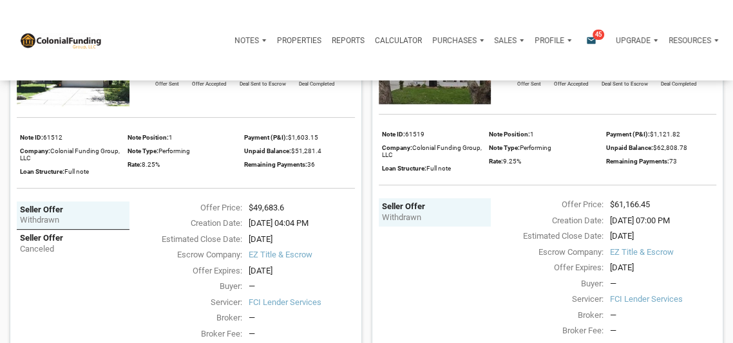
scroll to position [0, 0]
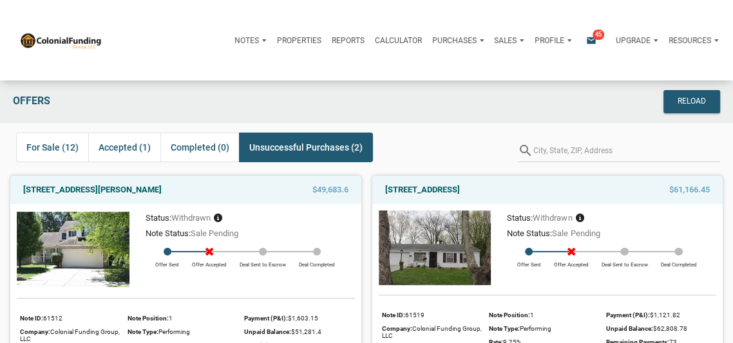
click at [556, 36] on p "Profile" at bounding box center [549, 40] width 30 height 9
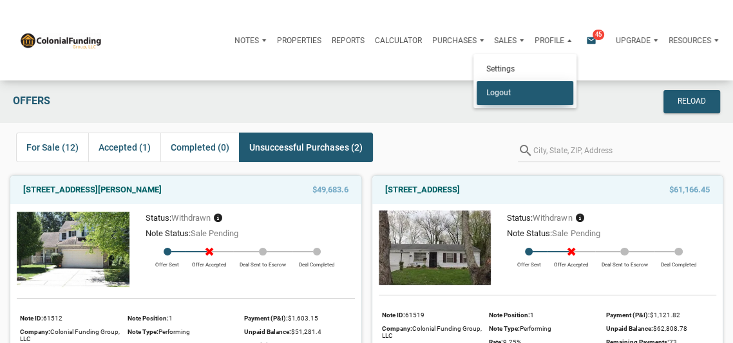
click at [502, 88] on link "Logout" at bounding box center [525, 93] width 97 height 24
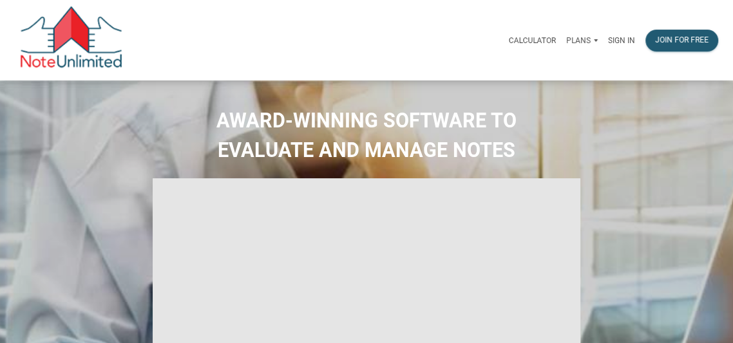
type input "Introduction to new features"
select select
